Goal: Information Seeking & Learning: Check status

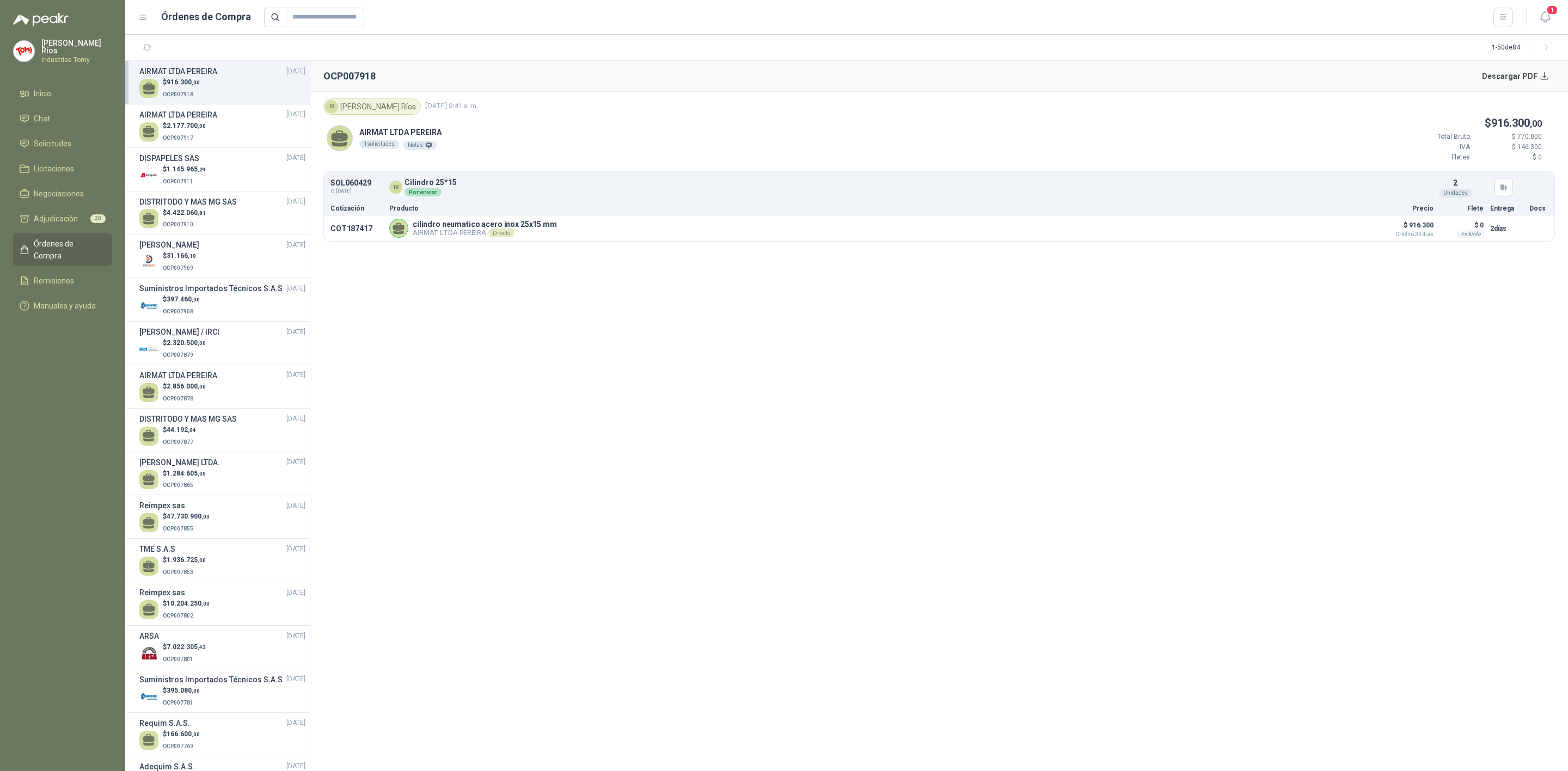
click at [67, 141] on span "Solicitudes" at bounding box center [53, 144] width 38 height 12
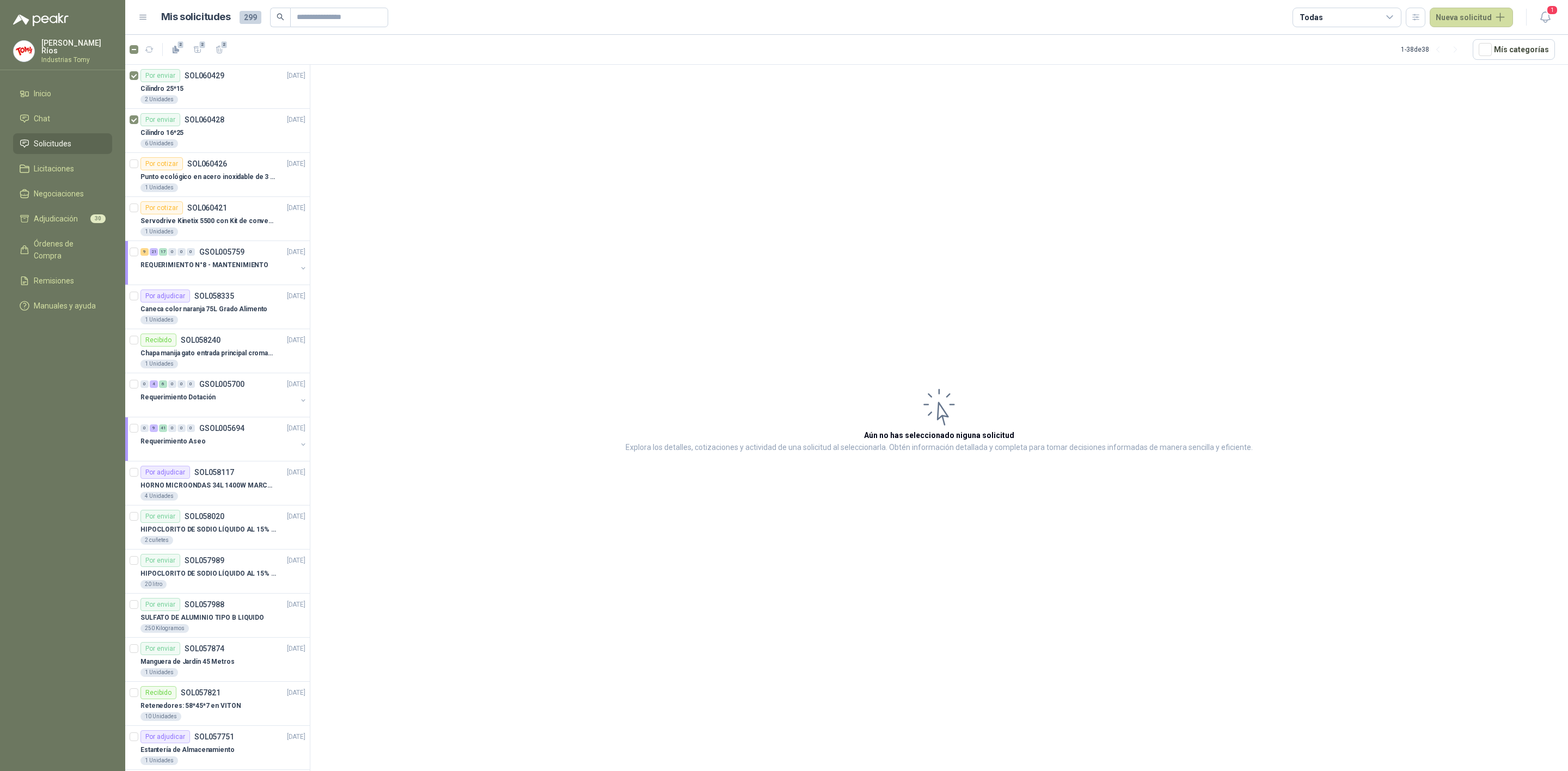
click at [74, 139] on li "Solicitudes" at bounding box center [62, 144] width 86 height 12
click at [232, 210] on div "Por cotizar SOL060421 [DATE]" at bounding box center [223, 208] width 165 height 13
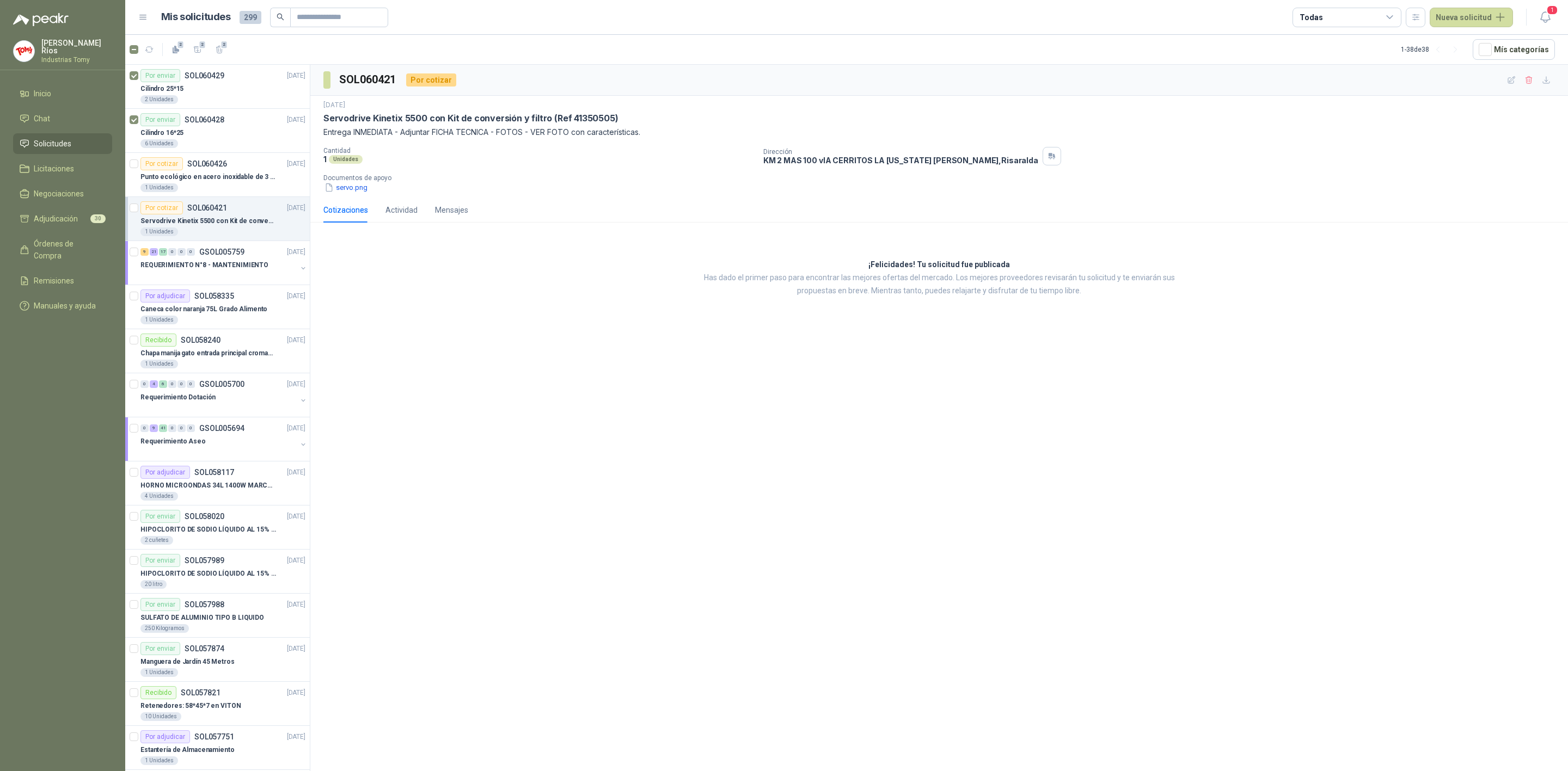
click at [481, 329] on div "SOL060421 Por cotizar [DATE] Servodrive Kinetix 5500 con Kit de conversión y fi…" at bounding box center [939, 420] width 1258 height 710
click at [53, 240] on span "Órdenes de Compra" at bounding box center [68, 249] width 68 height 24
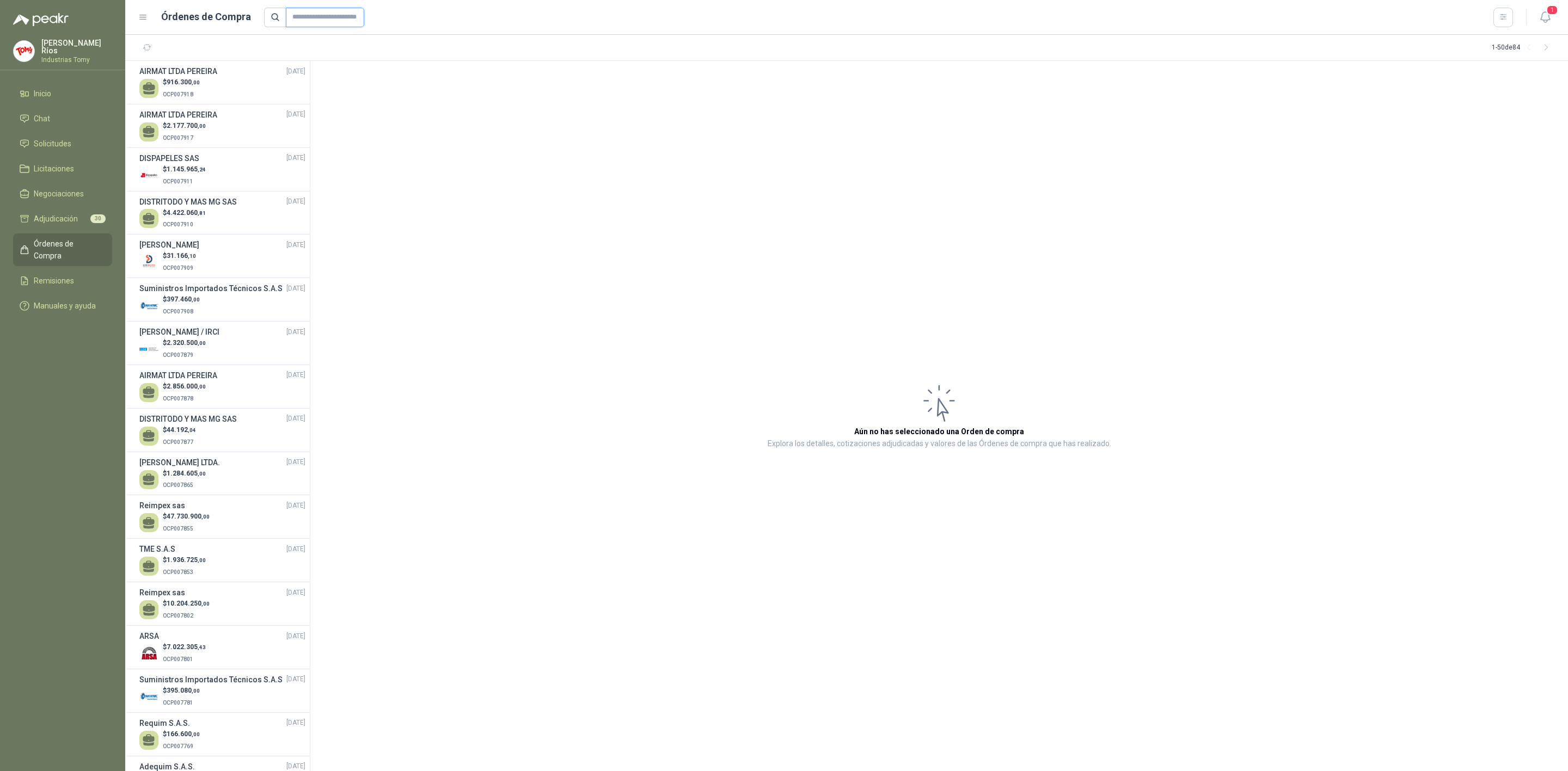
click at [329, 13] on input "text" at bounding box center [325, 17] width 78 height 20
type input "****"
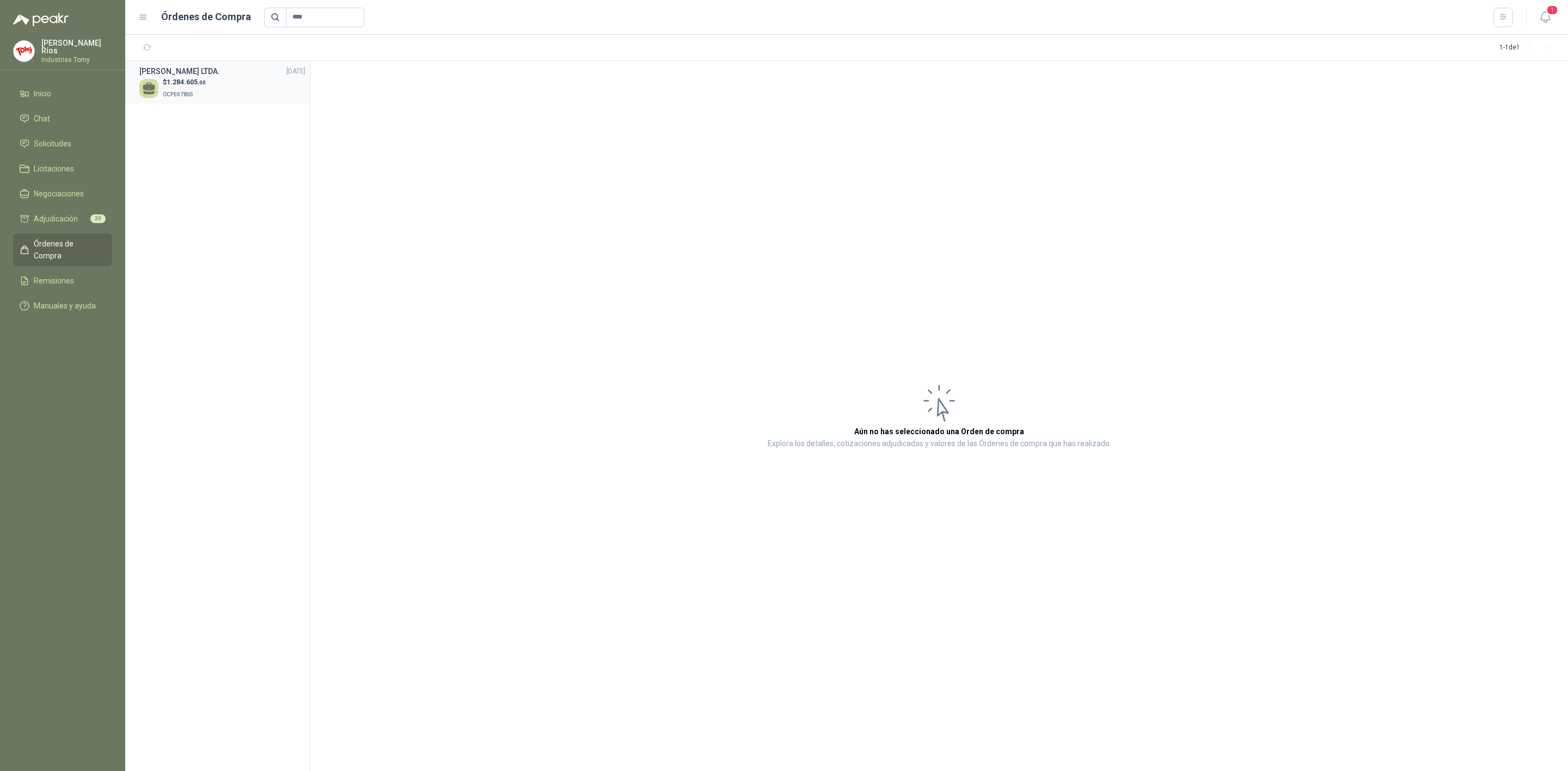
click at [218, 85] on div "$ 1.284.605 ,00 OCP007865" at bounding box center [223, 88] width 166 height 22
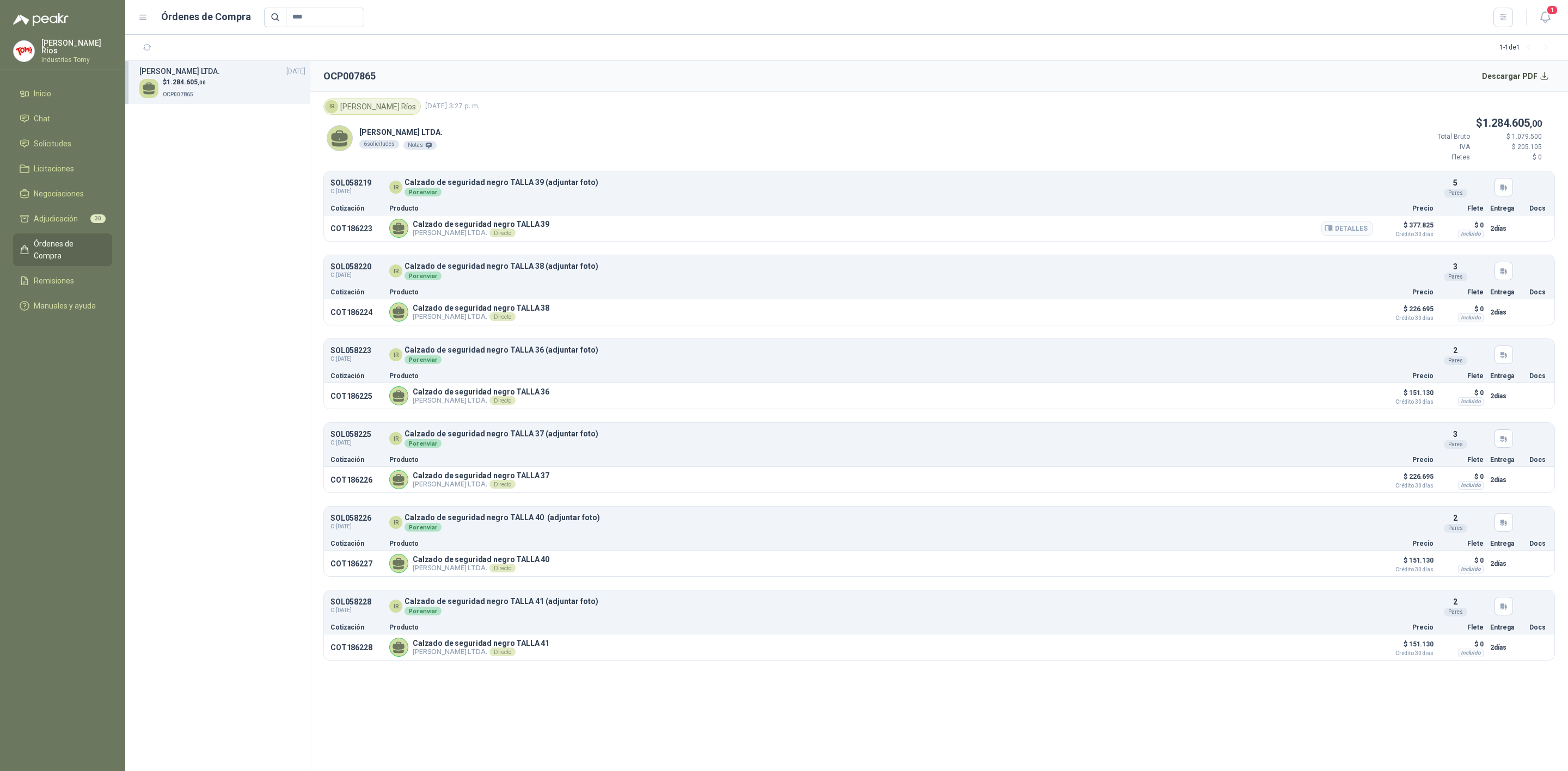
click at [387, 232] on article "COT186223 Calzado de seguridad negro TALLA 39 [PERSON_NAME] LTDA. Directo Detal…" at bounding box center [939, 228] width 1230 height 25
drag, startPoint x: 494, startPoint y: 649, endPoint x: 1029, endPoint y: 626, distance: 535.5
click at [507, 647] on p "Calzado de seguridad negro TALLA 41" at bounding box center [481, 643] width 137 height 9
click at [1544, 655] on div at bounding box center [1539, 647] width 19 height 19
drag, startPoint x: 1535, startPoint y: 539, endPoint x: 1530, endPoint y: 373, distance: 166.1
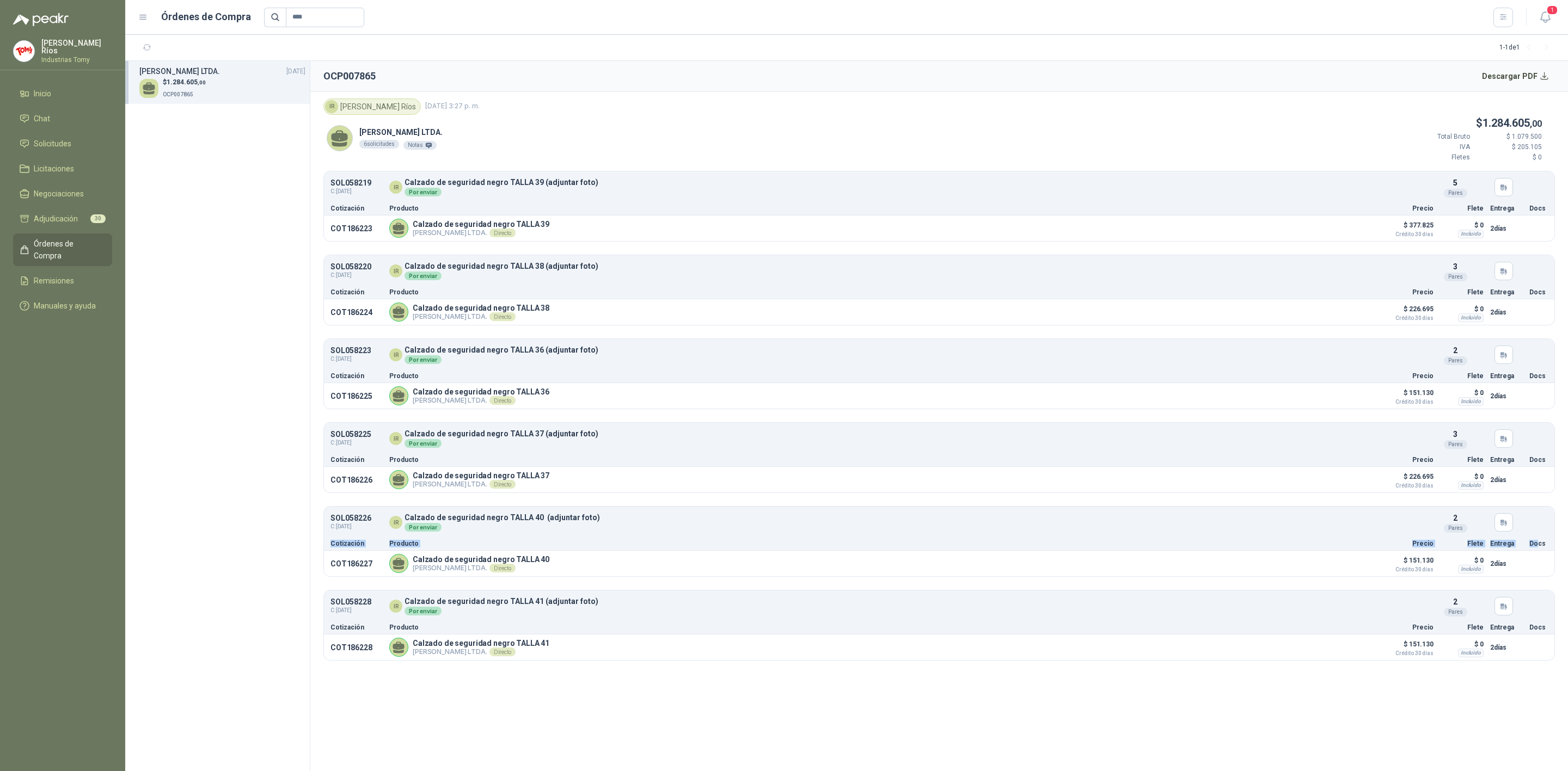
click at [1536, 508] on ul "SOL058219 C: [DATE] IR Calzado de seguridad negro TALLA 39 (adjuntar foto) Por…" at bounding box center [939, 416] width 1232 height 490
drag, startPoint x: 1521, startPoint y: 127, endPoint x: 1524, endPoint y: 114, distance: 13.3
click at [1521, 121] on span "1.284.605 ,00" at bounding box center [1512, 123] width 59 height 13
click at [1503, 14] on icon "button" at bounding box center [1503, 17] width 6 height 6
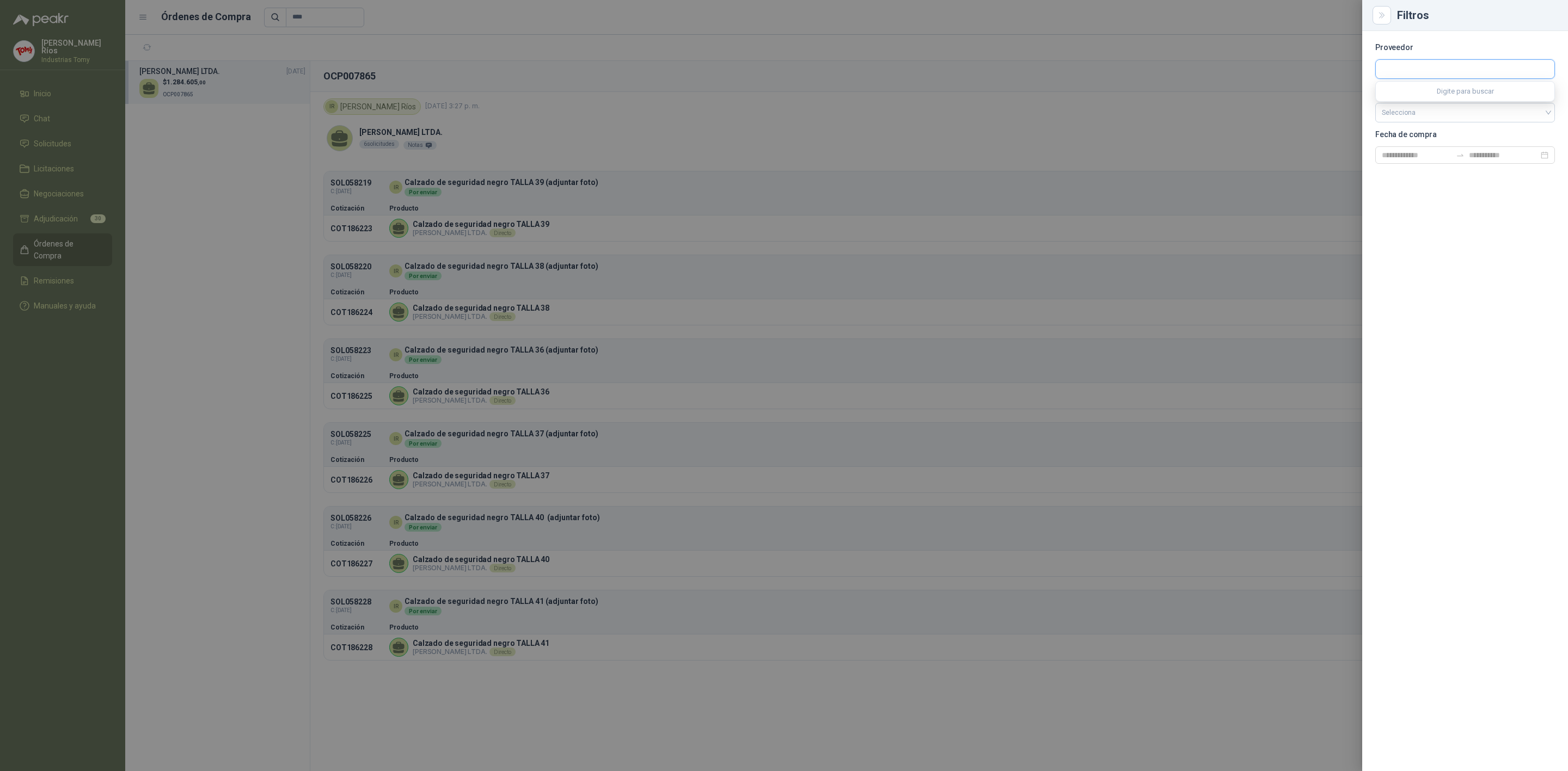
click at [1422, 61] on input "text" at bounding box center [1465, 69] width 179 height 19
click at [1278, 72] on div at bounding box center [784, 385] width 1568 height 771
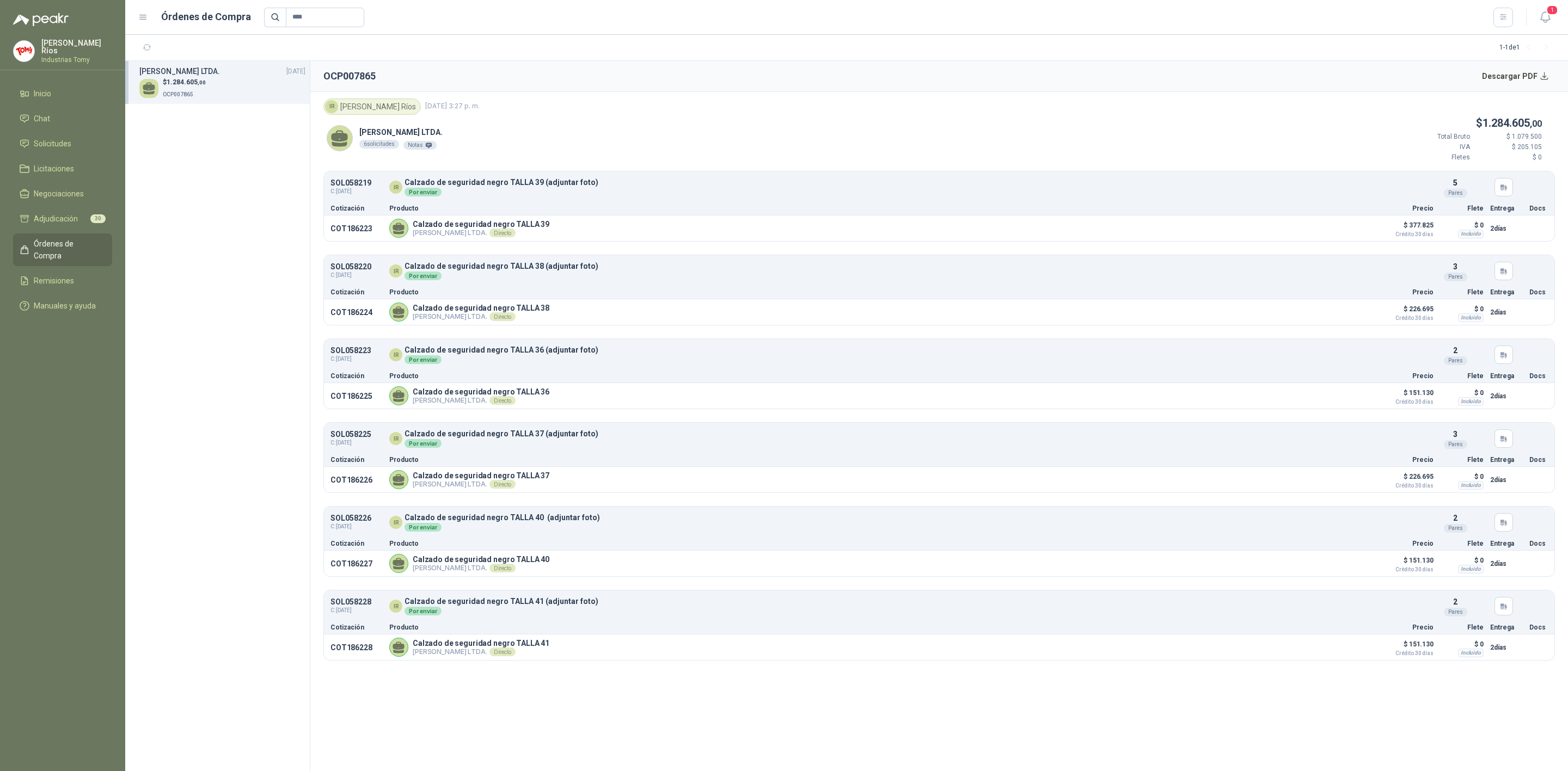
drag, startPoint x: 368, startPoint y: 111, endPoint x: 377, endPoint y: 111, distance: 9.0
click at [369, 111] on div "IR [PERSON_NAME]" at bounding box center [372, 106] width 98 height 17
click at [472, 116] on div "[PERSON_NAME] LTDA. 6 solicitudes Notas $ 1.284.605 ,00 Total Bruto $ 1.079.500…" at bounding box center [939, 143] width 1232 height 56
click at [380, 141] on div "6 solicitudes" at bounding box center [379, 145] width 40 height 9
click at [387, 231] on article "COT186223 Calzado de seguridad negro TALLA 39 [PERSON_NAME] LTDA. Directo Detal…" at bounding box center [939, 228] width 1230 height 25
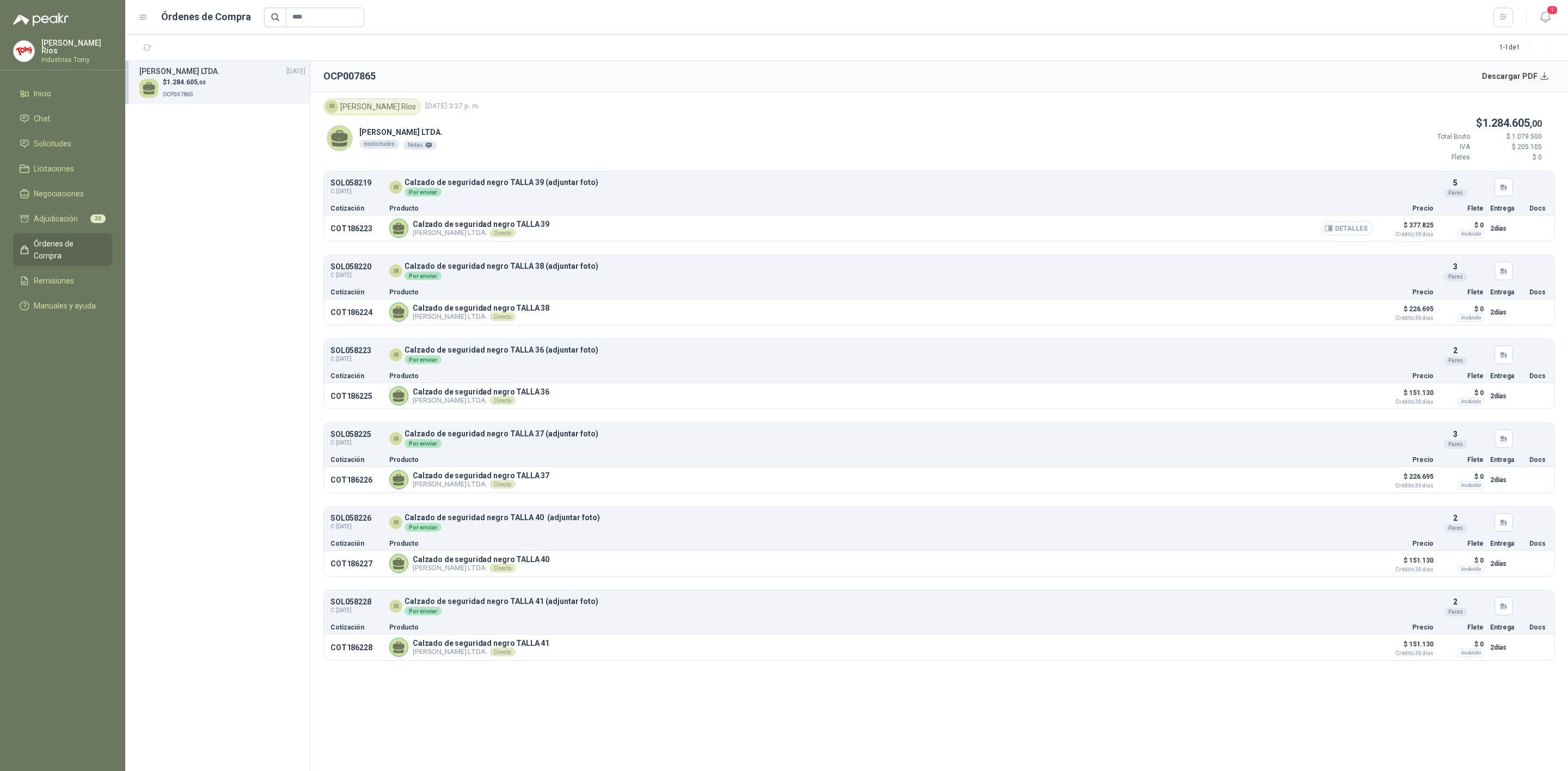
click at [359, 232] on p "COT186223" at bounding box center [356, 228] width 52 height 9
drag, startPoint x: 72, startPoint y: 134, endPoint x: 69, endPoint y: 139, distance: 5.8
click at [70, 136] on link "Solicitudes" at bounding box center [62, 144] width 99 height 21
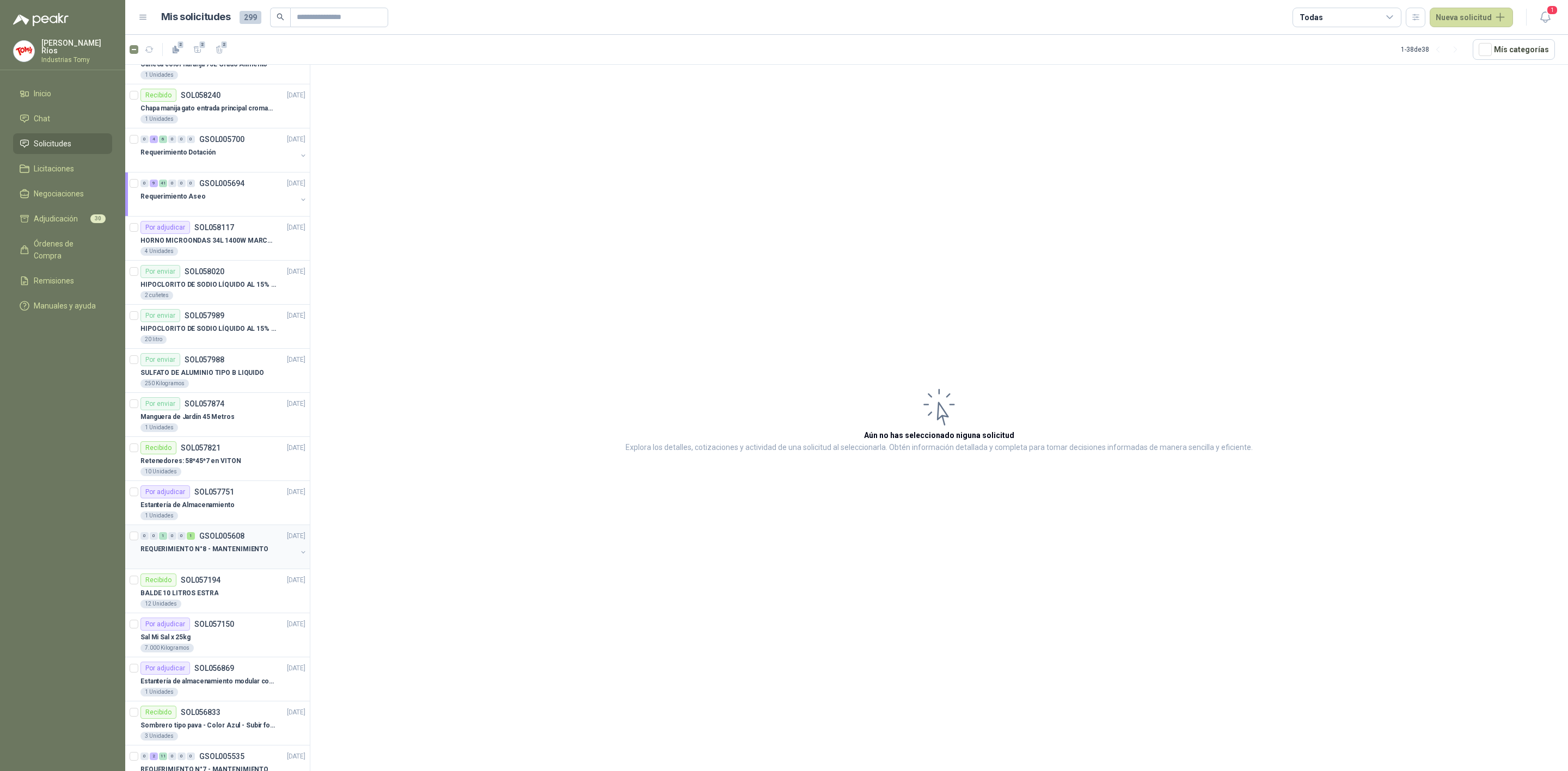
scroll to position [163, 0]
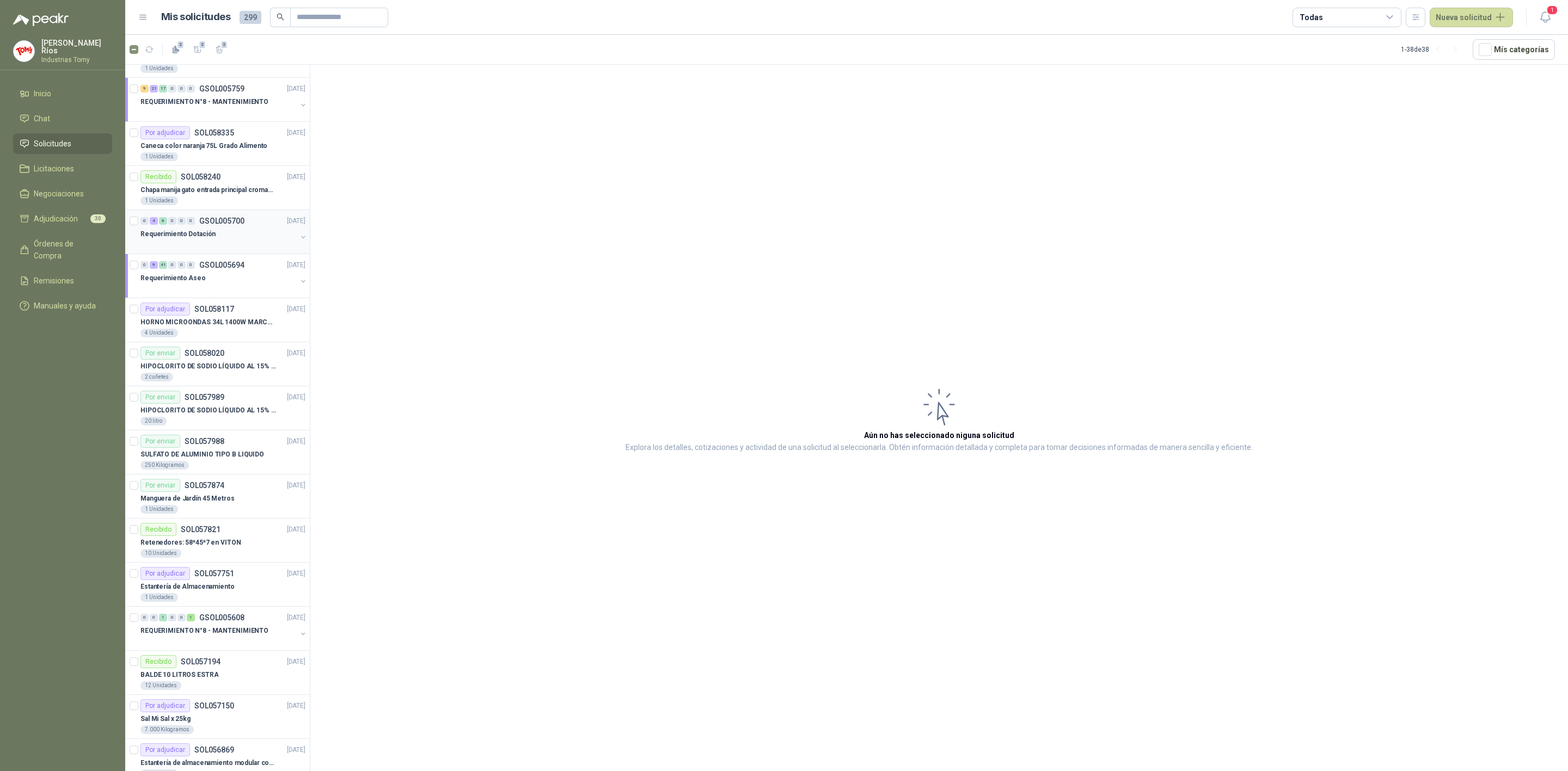
click at [244, 233] on div "Requerimiento Dotación" at bounding box center [218, 234] width 156 height 13
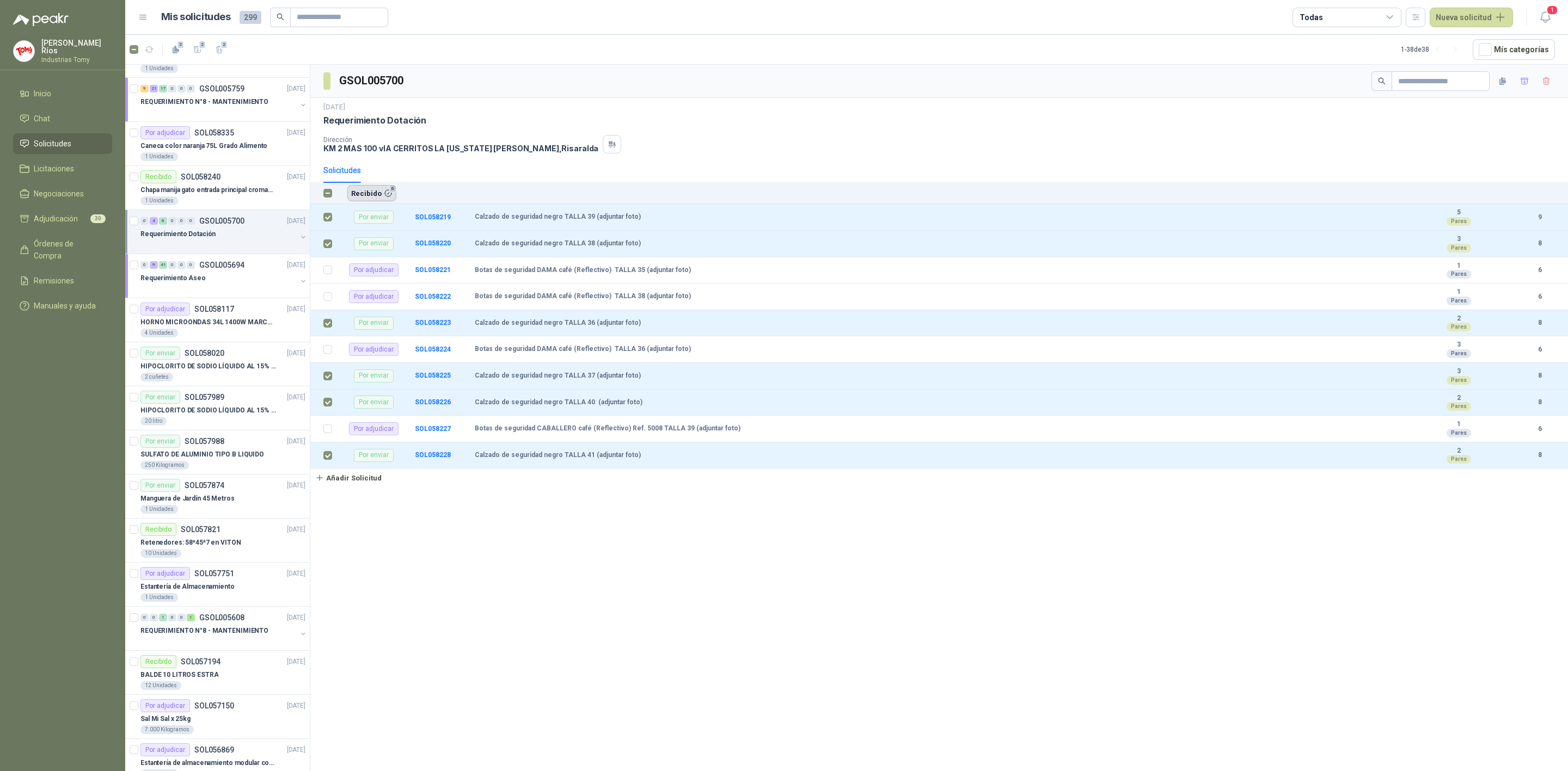
click at [374, 191] on button "Recibido 6" at bounding box center [372, 193] width 49 height 17
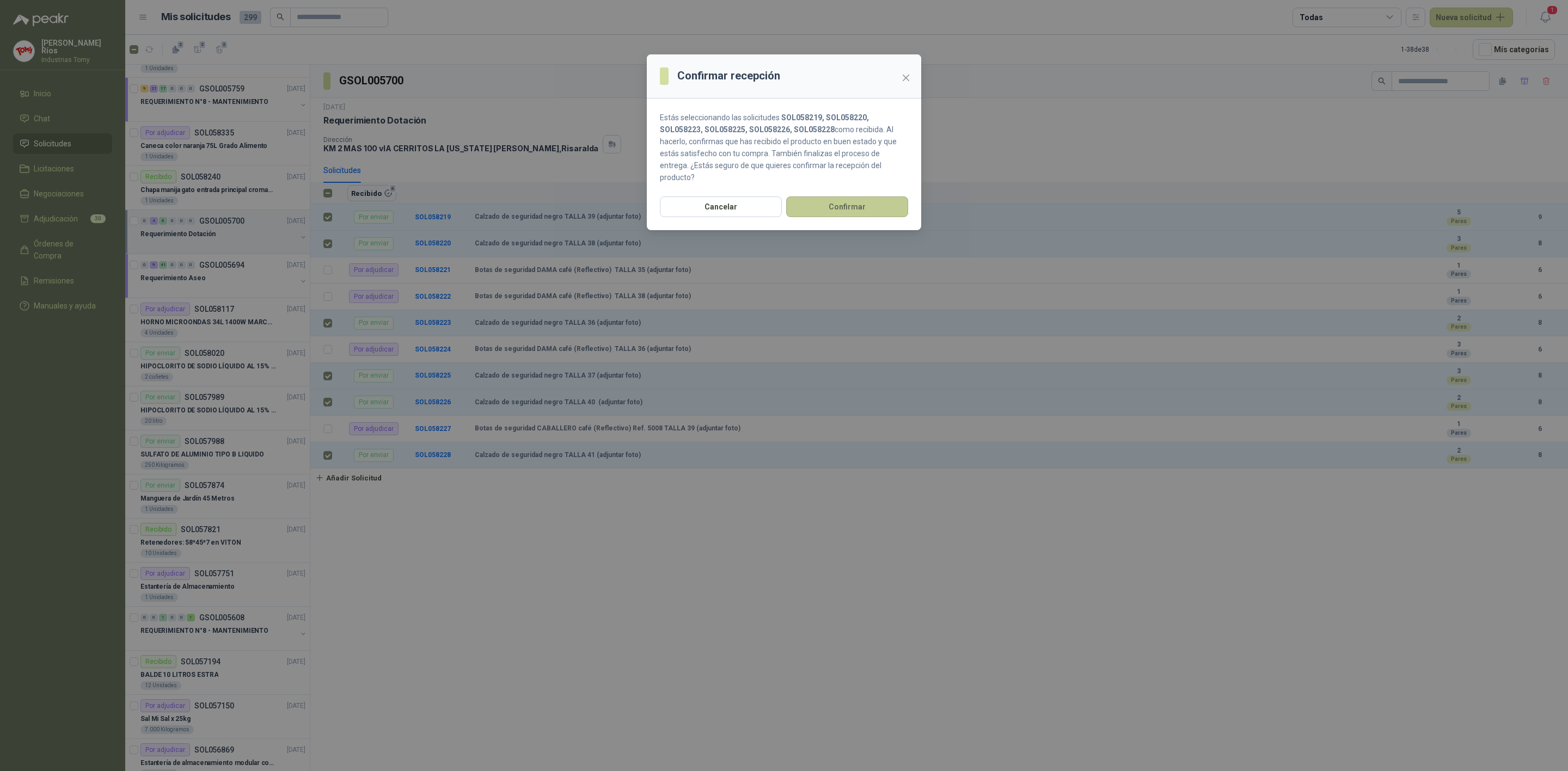
click at [857, 197] on button "Confirmar" at bounding box center [847, 207] width 122 height 21
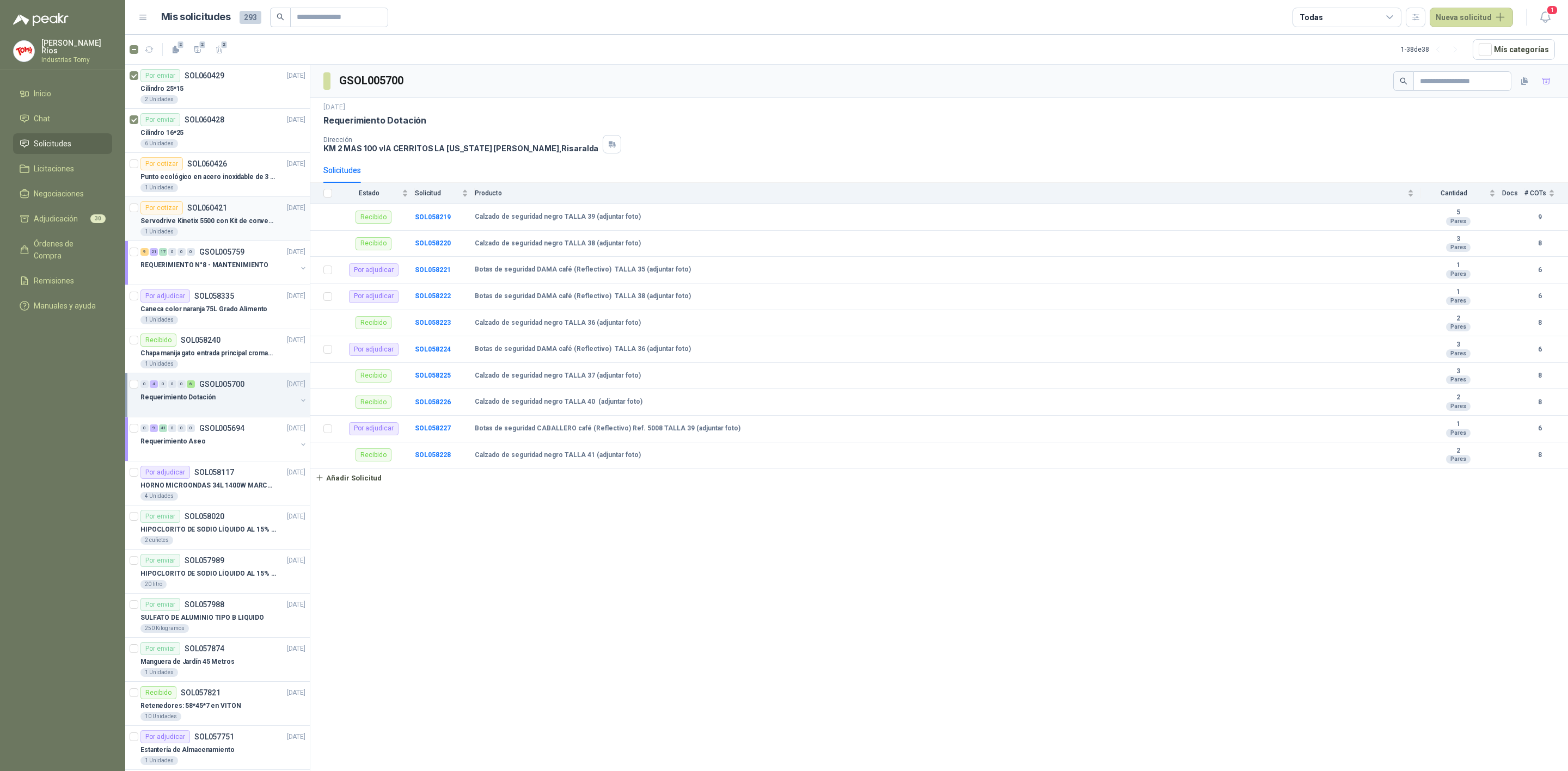
click at [226, 224] on p "Servodrive Kinetix 5500 con Kit de conversión y filtro (Ref 41350505)" at bounding box center [208, 221] width 136 height 10
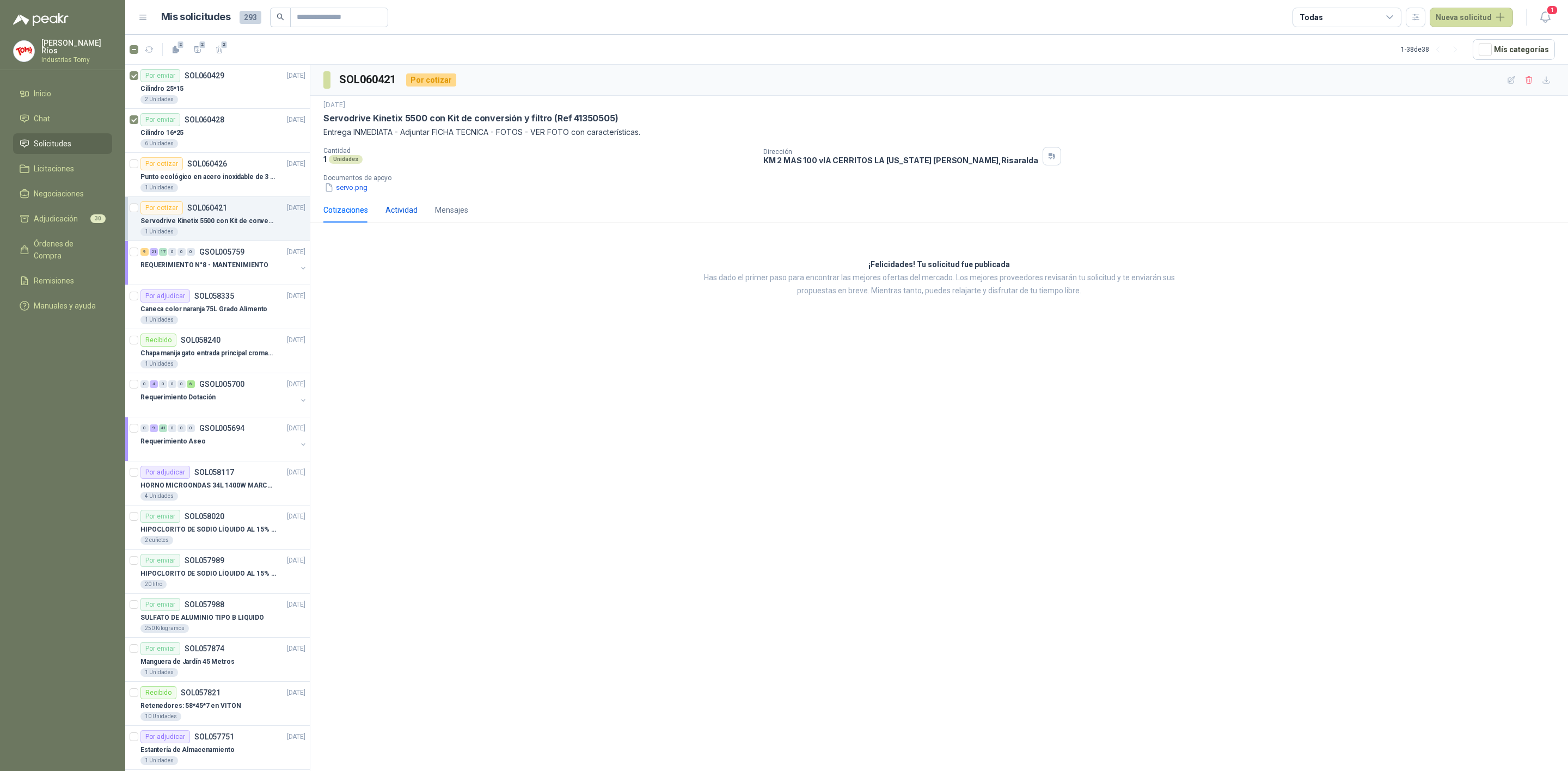
click at [415, 206] on div "Actividad" at bounding box center [401, 210] width 32 height 12
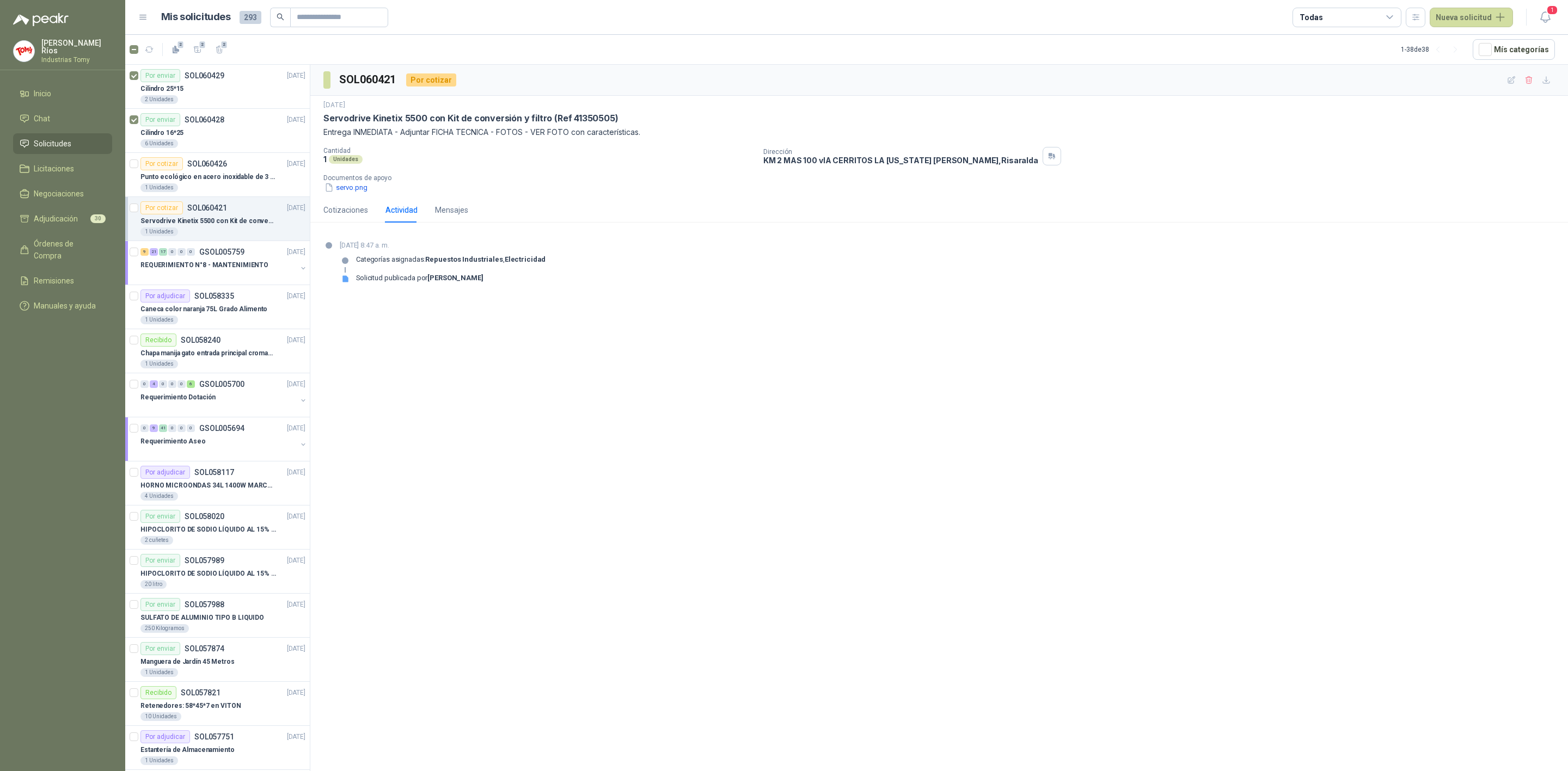
click at [630, 332] on div "SOL060421 Por cotizar [DATE] Servodrive Kinetix 5500 con Kit de conversión y fi…" at bounding box center [939, 420] width 1258 height 710
click at [565, 580] on div "SOL060421 Por cotizar [DATE] Servodrive Kinetix 5500 con Kit de conversión y fi…" at bounding box center [939, 420] width 1258 height 710
click at [62, 245] on span "Órdenes de Compra" at bounding box center [68, 249] width 68 height 24
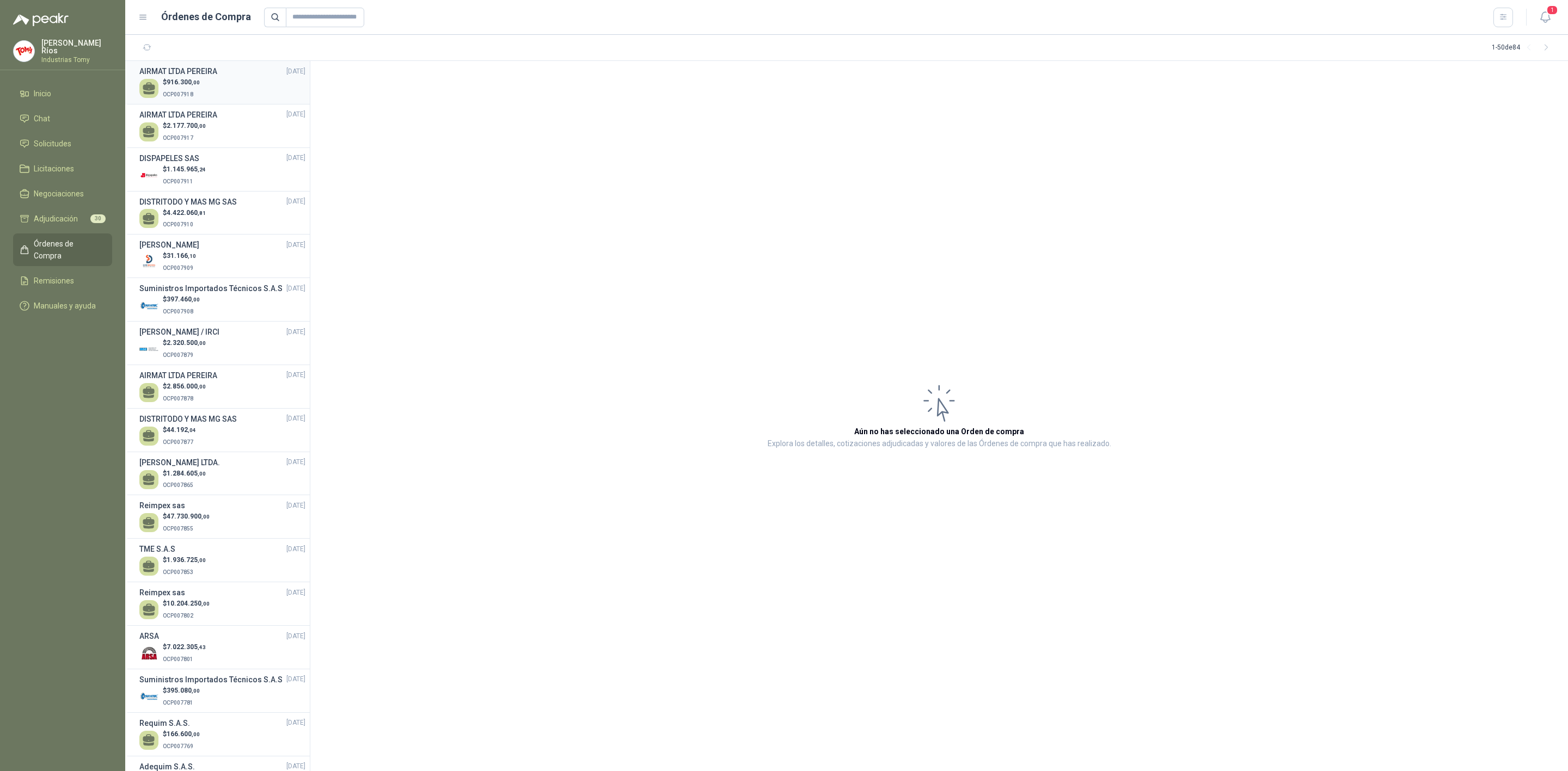
click at [207, 85] on div "$ 916.300 ,00 OCP007918" at bounding box center [223, 88] width 166 height 22
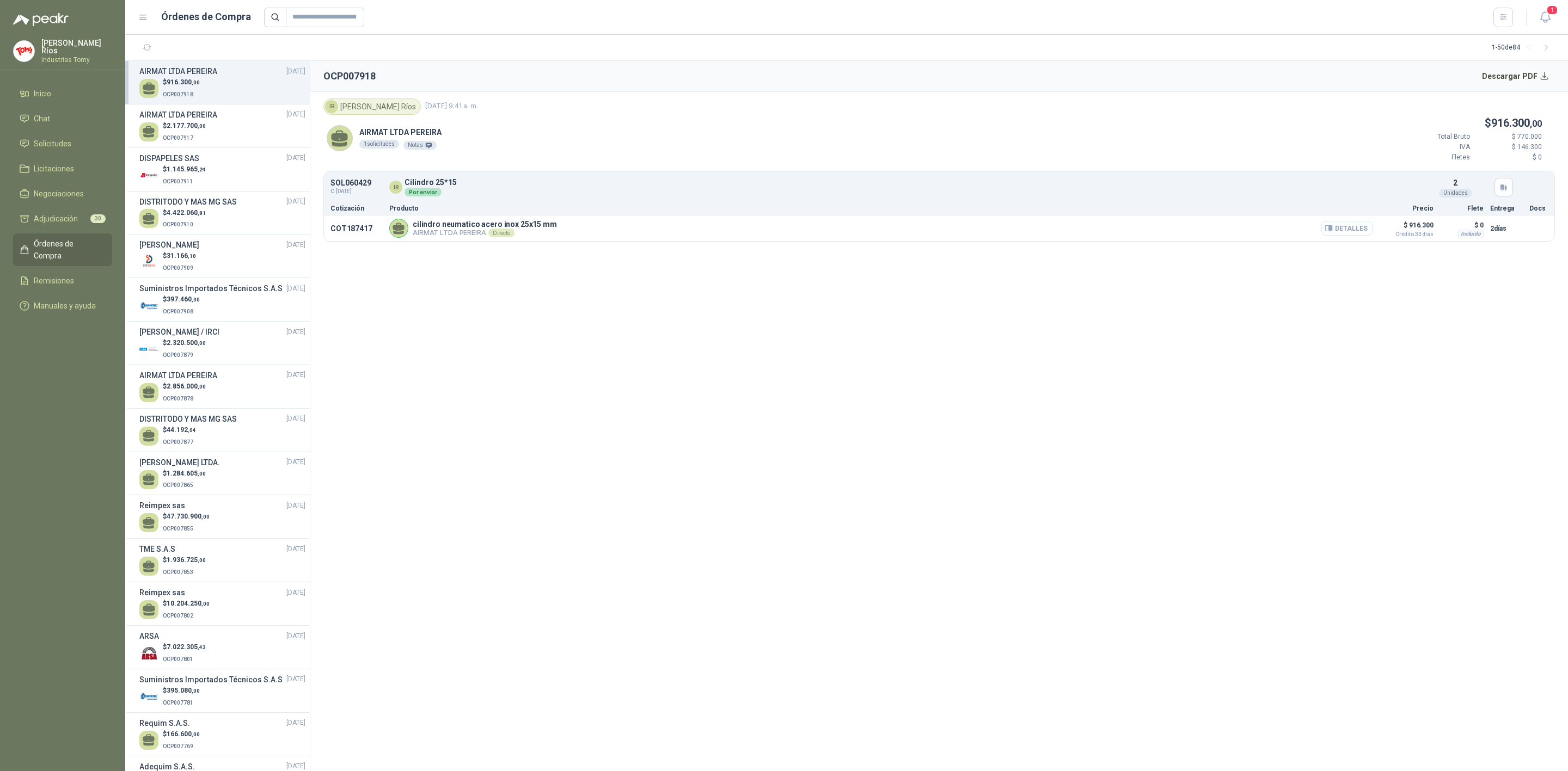
click at [1353, 231] on button "Detalles" at bounding box center [1347, 228] width 51 height 14
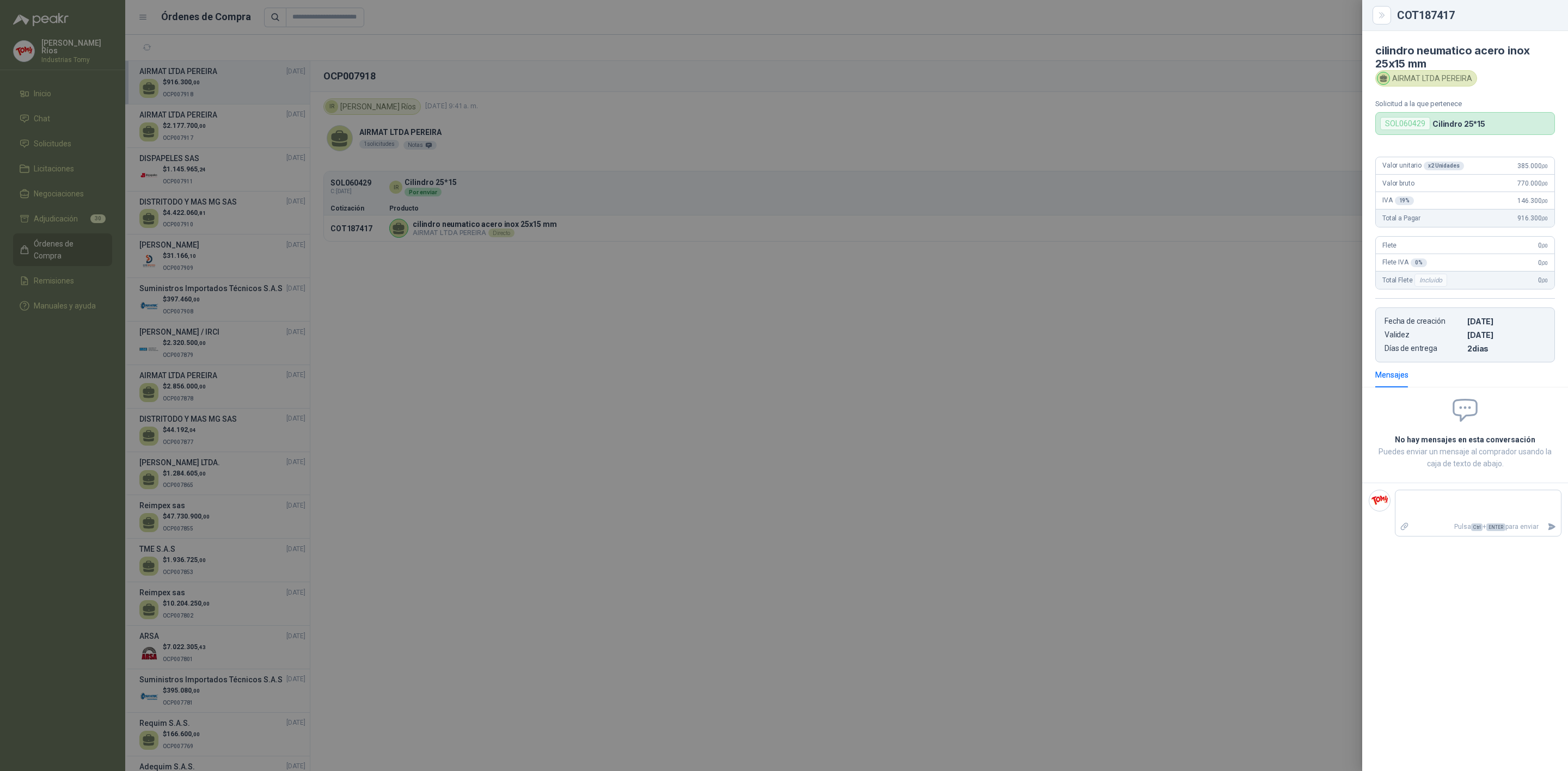
click at [910, 316] on div at bounding box center [784, 385] width 1568 height 771
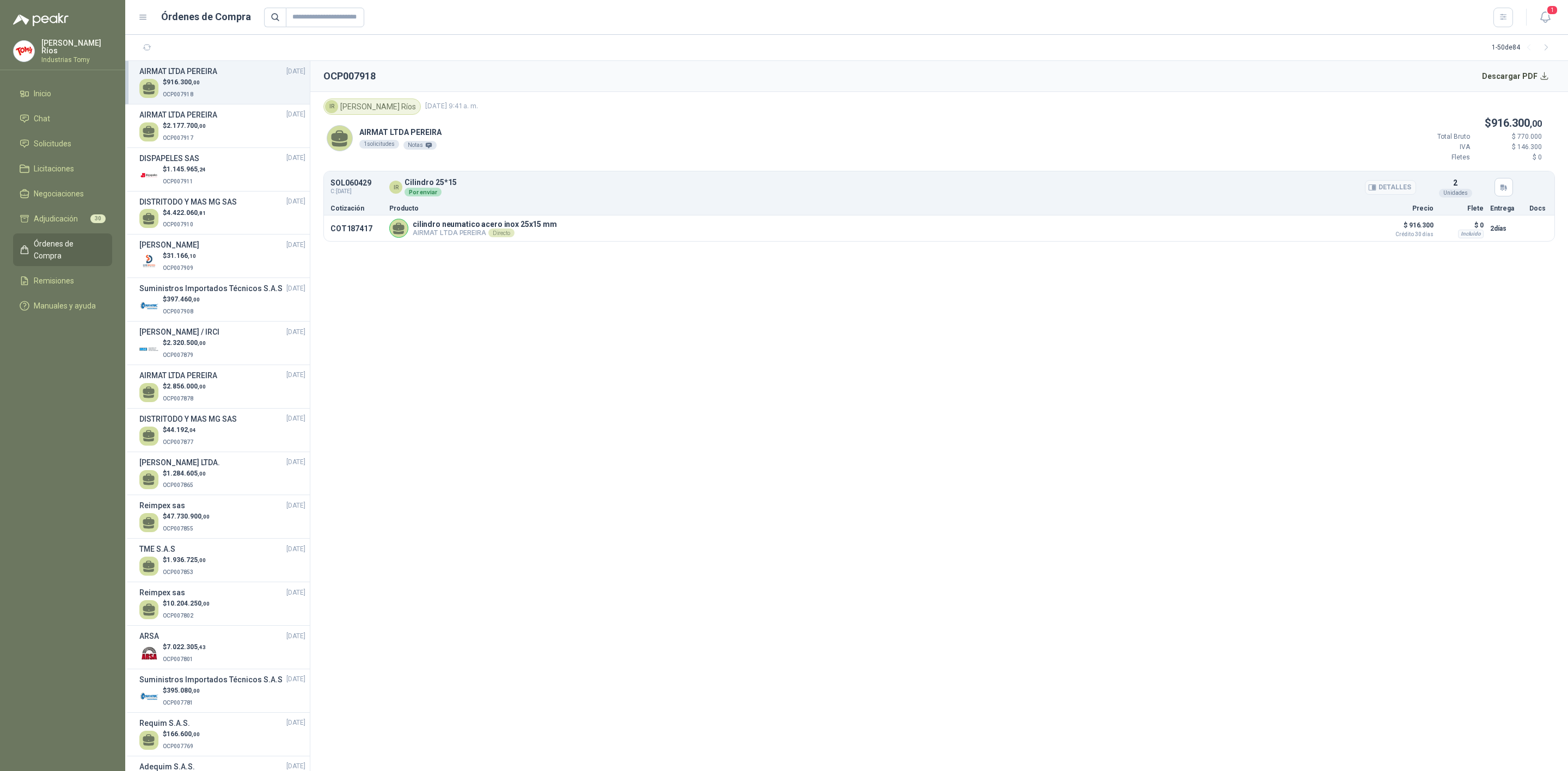
click at [451, 184] on p "Cilindro 25*15" at bounding box center [431, 182] width 52 height 8
click at [194, 131] on p "$ 2.177.700 ,00" at bounding box center [184, 126] width 43 height 10
click at [317, 17] on input "text" at bounding box center [325, 17] width 78 height 20
type input "******"
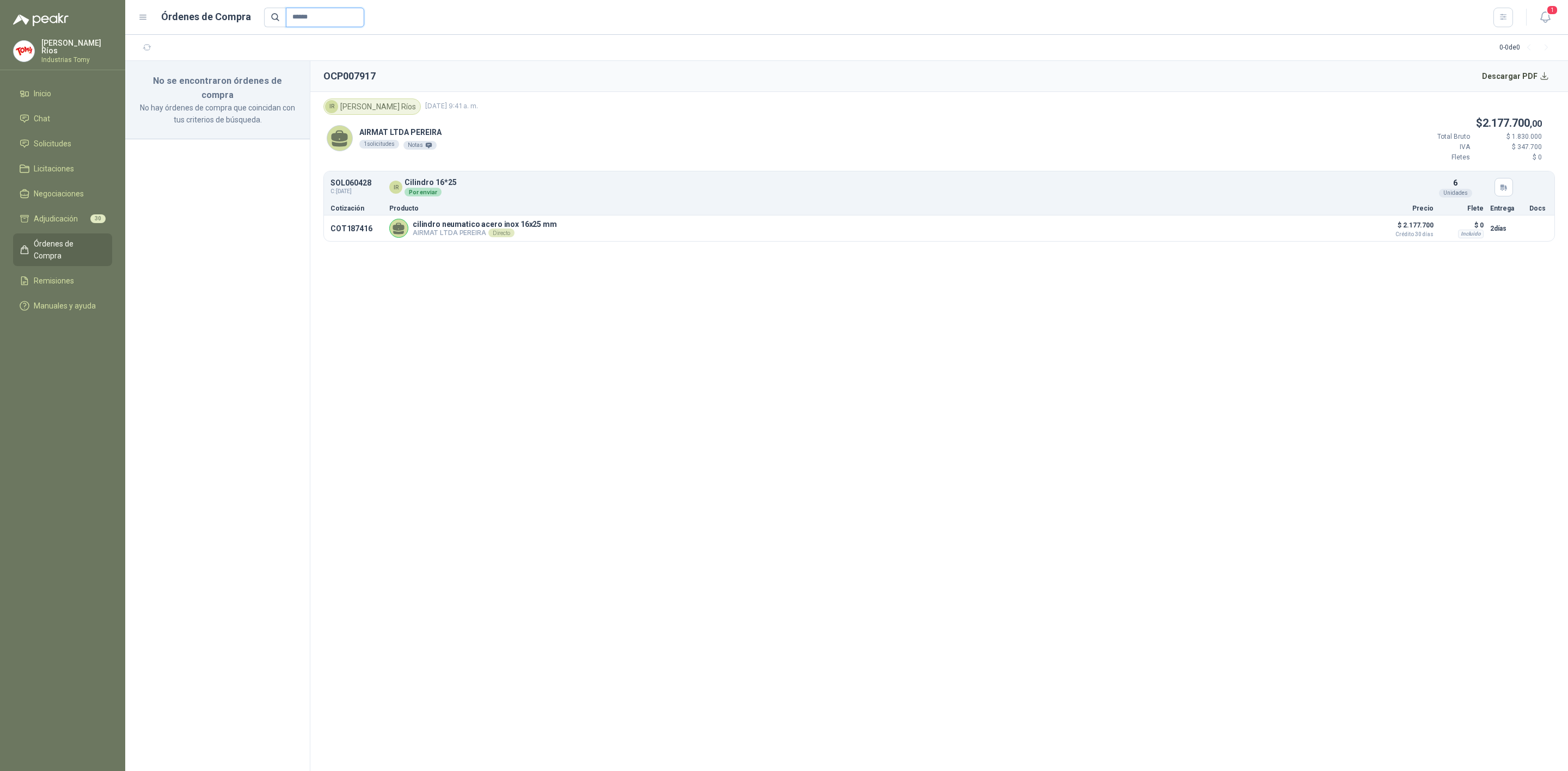
drag, startPoint x: 319, startPoint y: 18, endPoint x: 245, endPoint y: 10, distance: 74.4
click at [245, 10] on div "Órdenes de Compra ******" at bounding box center [826, 17] width 1375 height 20
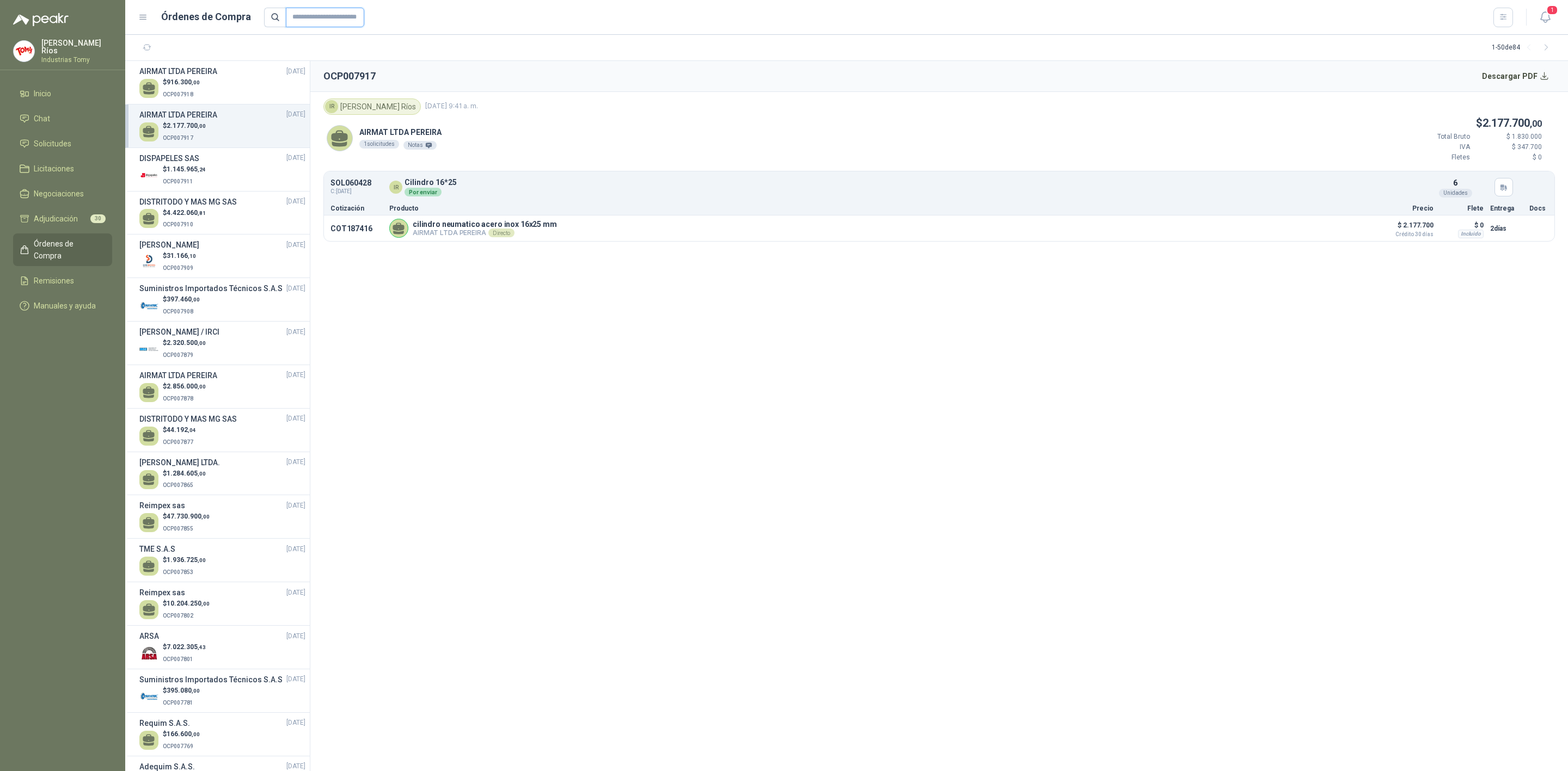
click at [304, 18] on input "text" at bounding box center [325, 17] width 78 height 20
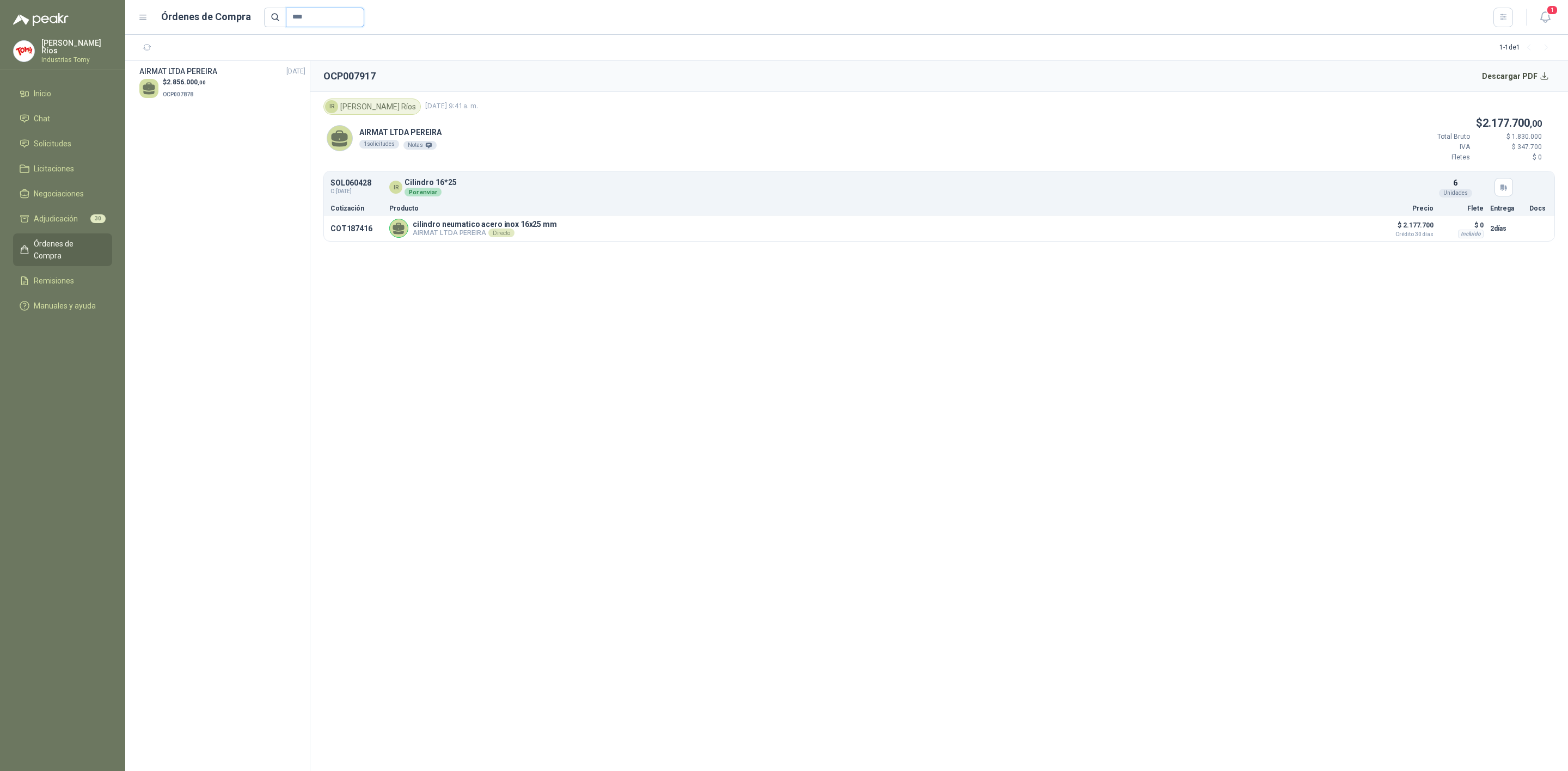
type input "****"
click at [220, 96] on div "$ 2.856.000 ,00 OCP007878" at bounding box center [223, 88] width 166 height 22
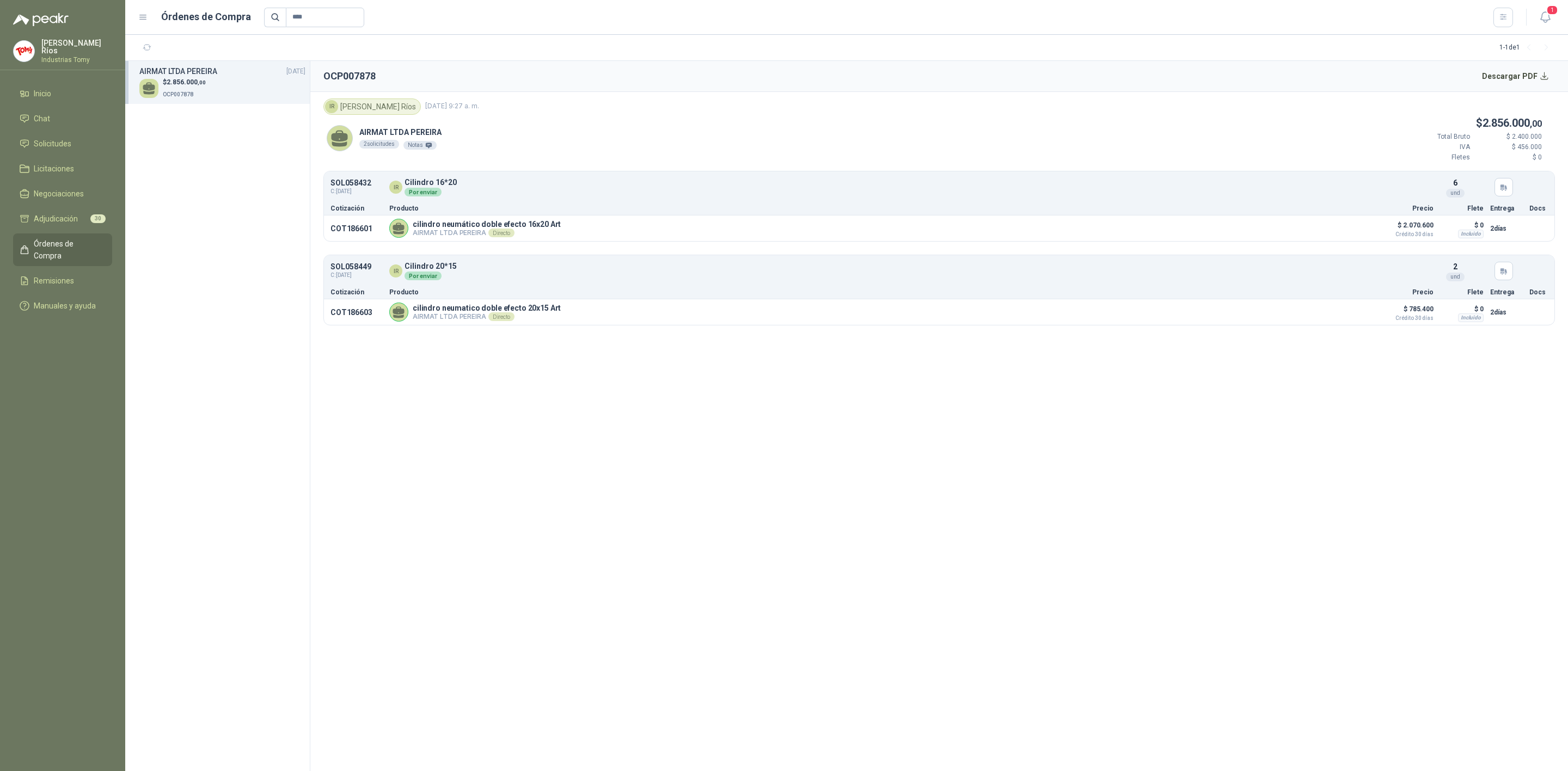
click at [294, 87] on div "$ 2.856.000 ,00 OCP007878" at bounding box center [223, 88] width 166 height 22
click at [1499, 14] on icon "button" at bounding box center [1504, 17] width 9 height 9
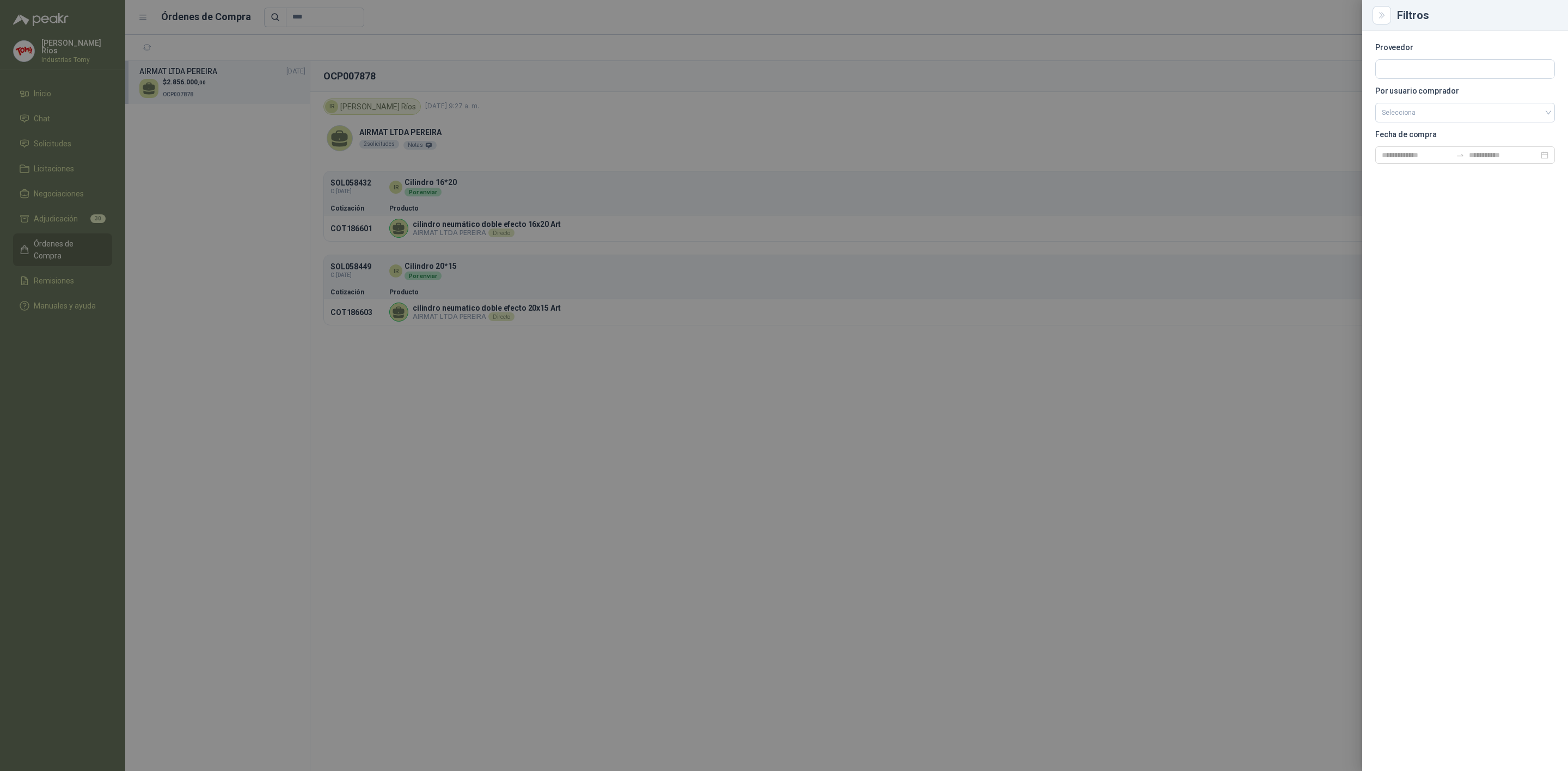
click at [1314, 180] on div at bounding box center [784, 385] width 1568 height 771
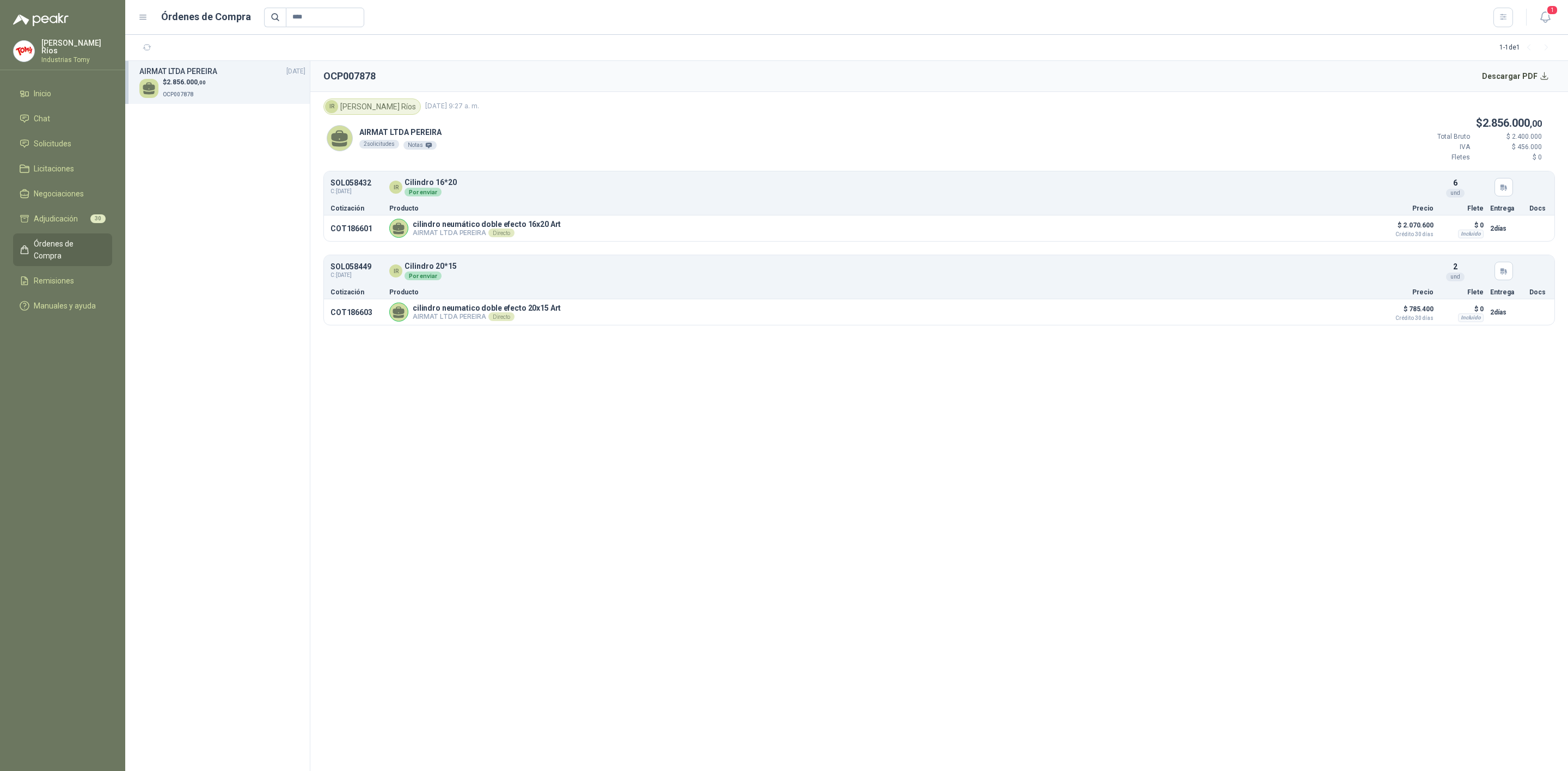
click at [271, 85] on div "$ 2.856.000 ,00 OCP007878" at bounding box center [223, 88] width 166 height 22
click at [286, 85] on div "$ 2.856.000 ,00 OCP007878" at bounding box center [223, 88] width 166 height 22
drag, startPoint x: 403, startPoint y: 107, endPoint x: 471, endPoint y: 101, distance: 68.3
click at [471, 101] on div "IR [PERSON_NAME] [DATE] 9:27 a. m." at bounding box center [939, 106] width 1232 height 17
drag, startPoint x: 471, startPoint y: 101, endPoint x: 471, endPoint y: 109, distance: 8.0
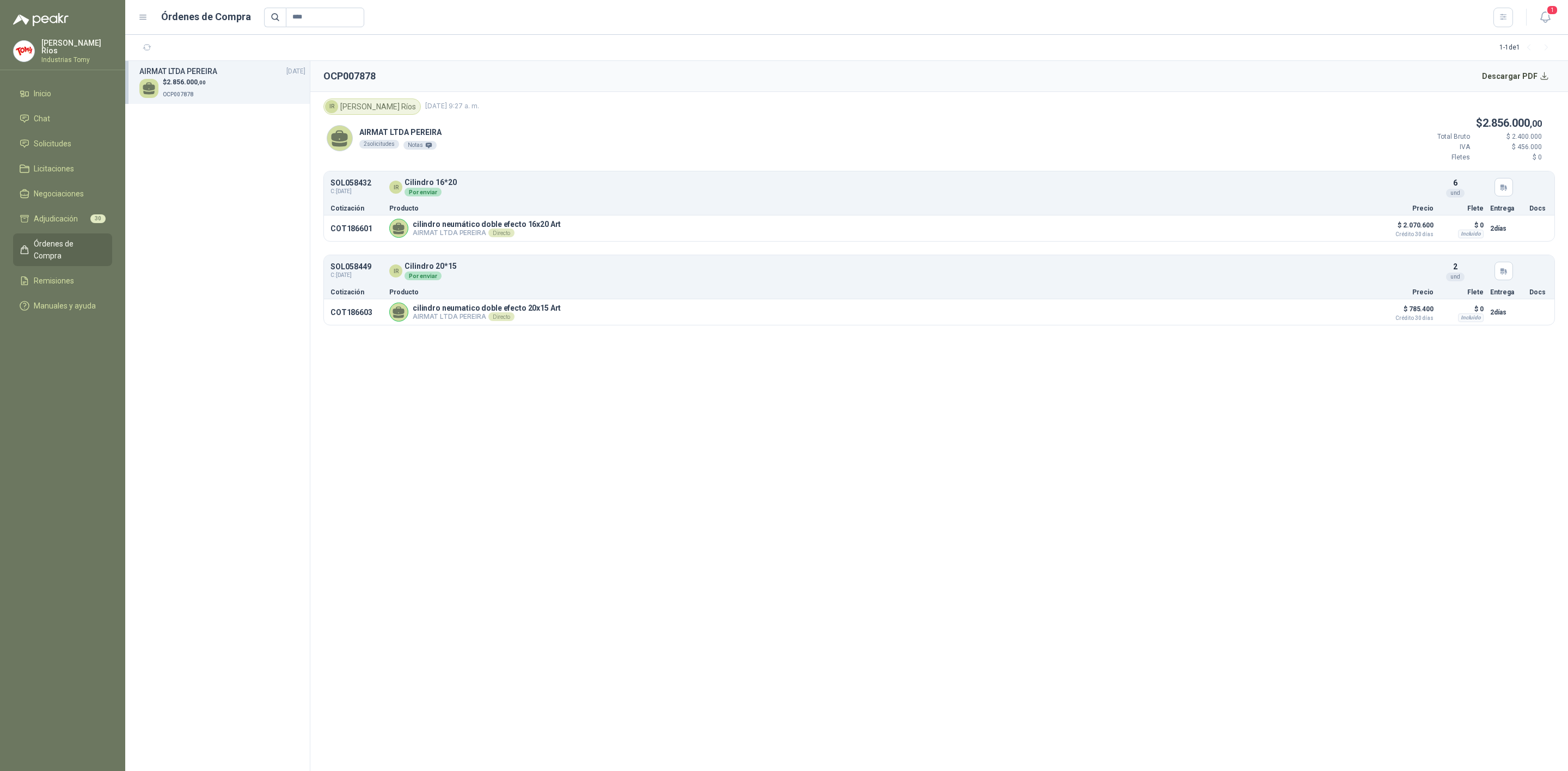
click at [471, 102] on div "IR [PERSON_NAME] [DATE] 9:27 a. m." at bounding box center [939, 106] width 1232 height 17
click at [420, 141] on span "Notas" at bounding box center [420, 144] width 33 height 12
click at [414, 147] on div "Notas" at bounding box center [420, 145] width 33 height 9
click at [455, 234] on p "AIRMAT LTDA PEREIRA Directo" at bounding box center [487, 233] width 148 height 9
drag, startPoint x: 466, startPoint y: 293, endPoint x: 536, endPoint y: 247, distance: 83.8
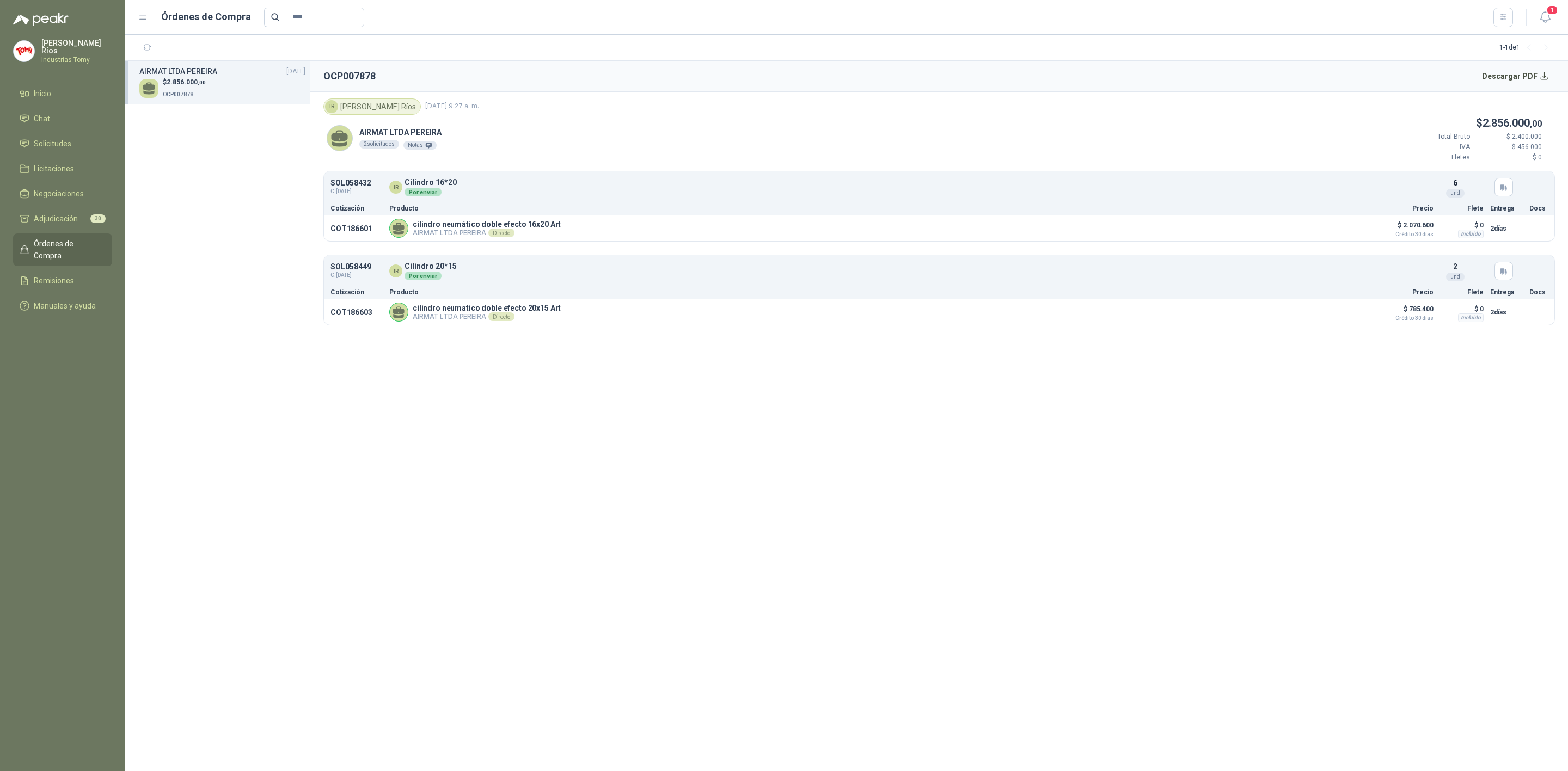
click at [468, 292] on p "Producto" at bounding box center [881, 292] width 983 height 7
drag, startPoint x: 575, startPoint y: 215, endPoint x: 776, endPoint y: 222, distance: 201.1
click at [577, 213] on article "Cotización Producto Precio Flete Entrega Docs" at bounding box center [939, 208] width 1230 height 14
click at [1363, 227] on button "Detalles" at bounding box center [1347, 228] width 51 height 14
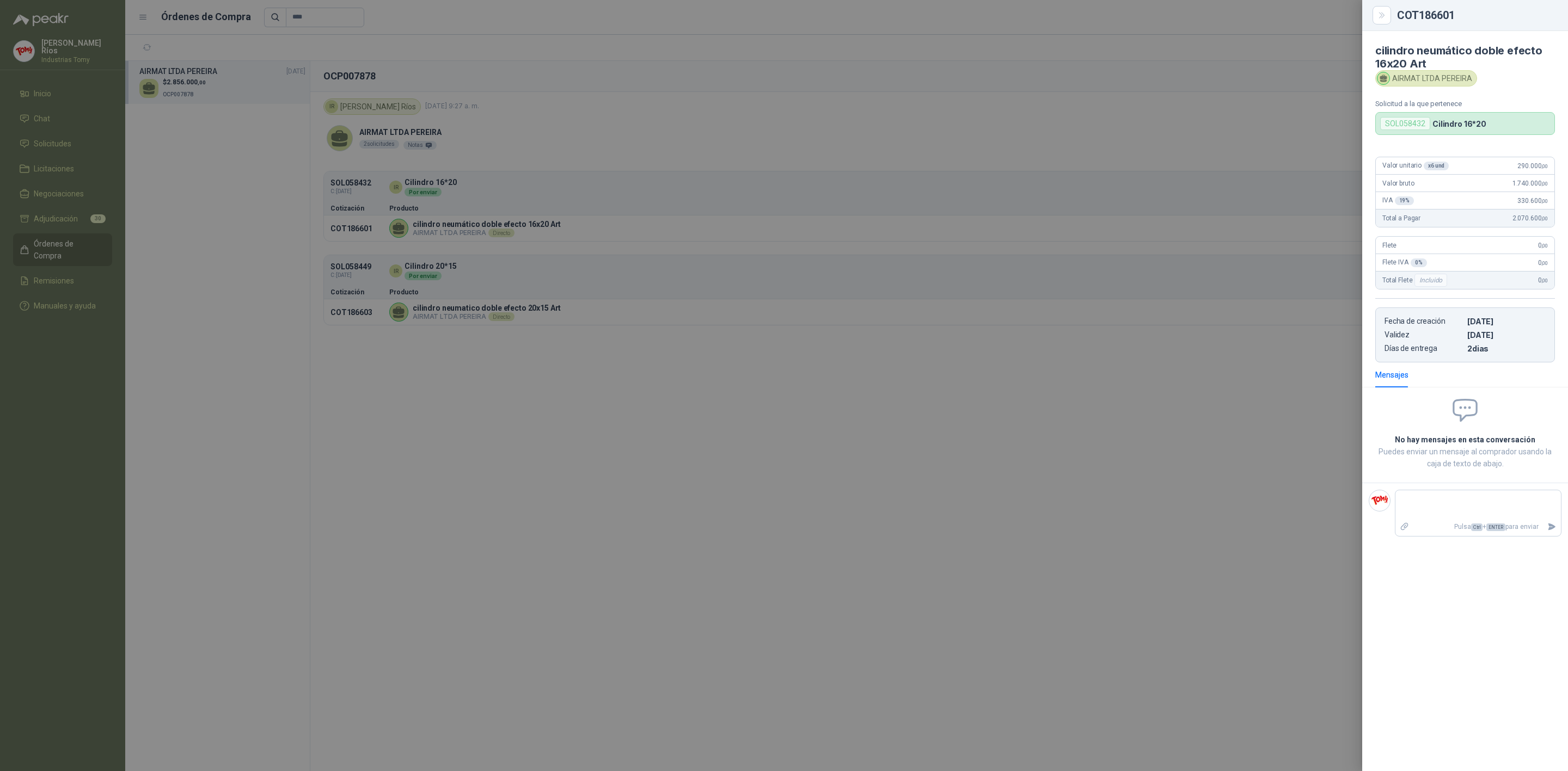
click at [951, 441] on div at bounding box center [784, 385] width 1568 height 771
